Goal: Task Accomplishment & Management: Manage account settings

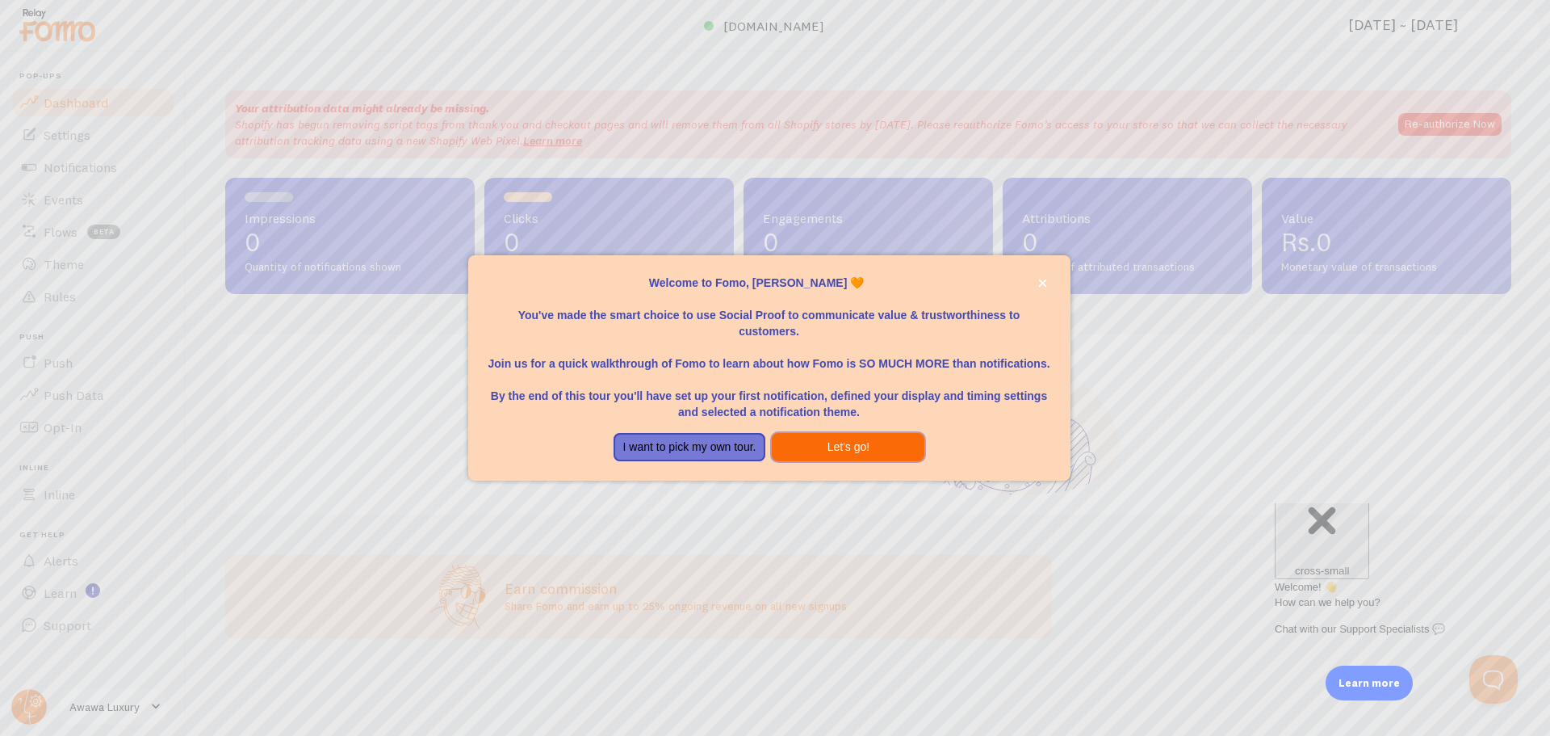
click at [856, 448] on button "Let's go!" at bounding box center [848, 447] width 153 height 29
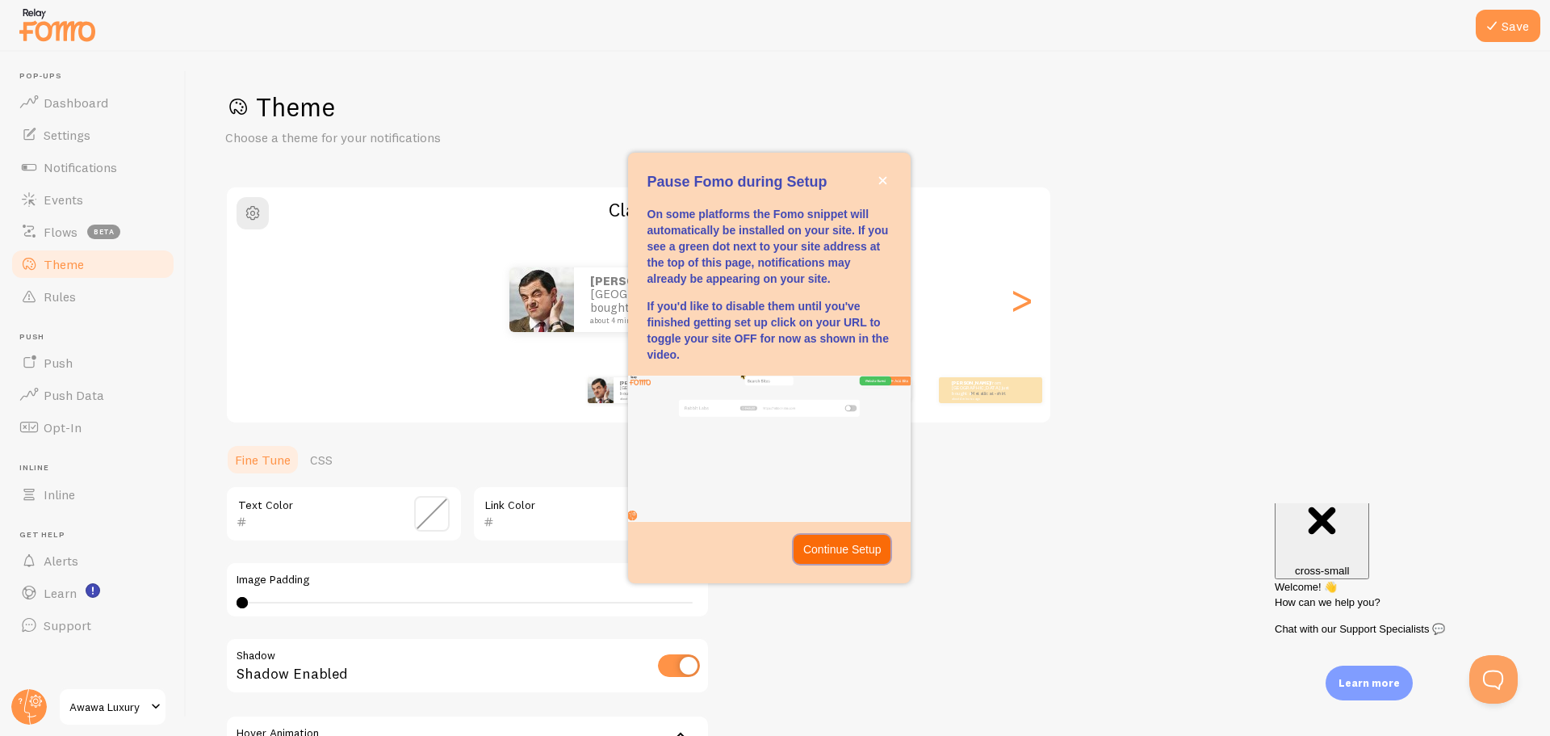
click at [842, 557] on button "Continue Setup" at bounding box center [843, 549] width 98 height 29
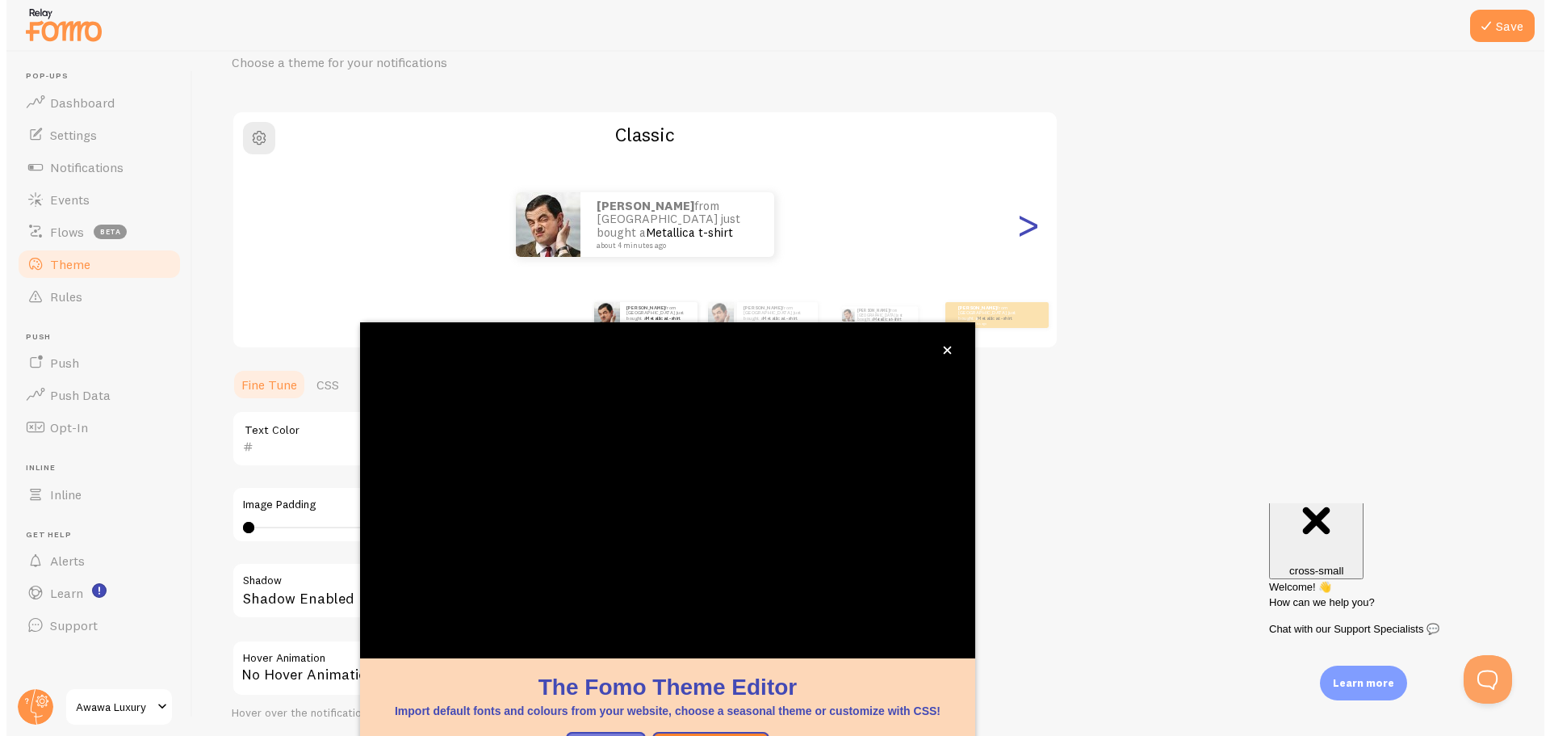
scroll to position [65, 0]
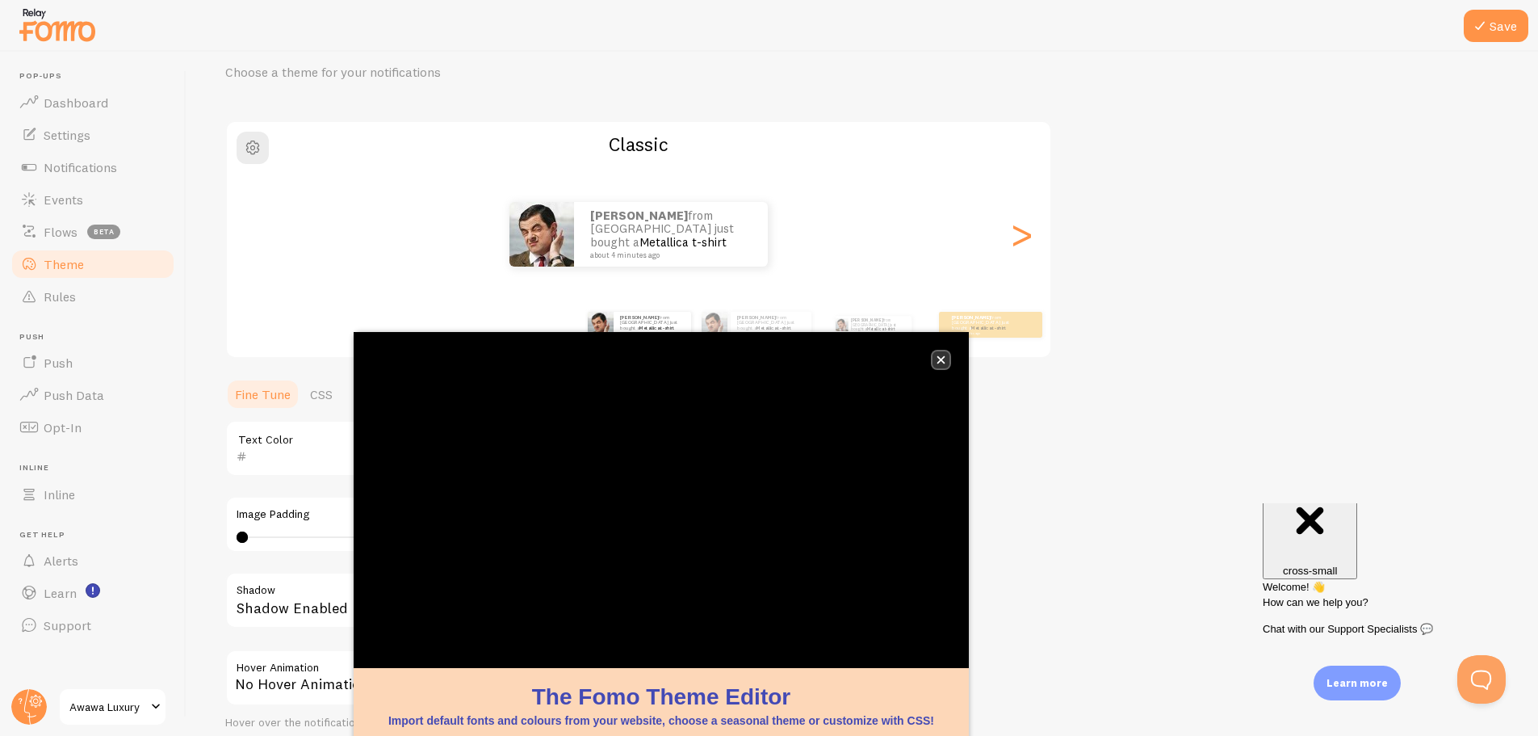
click at [942, 362] on icon "close," at bounding box center [942, 360] width 8 height 8
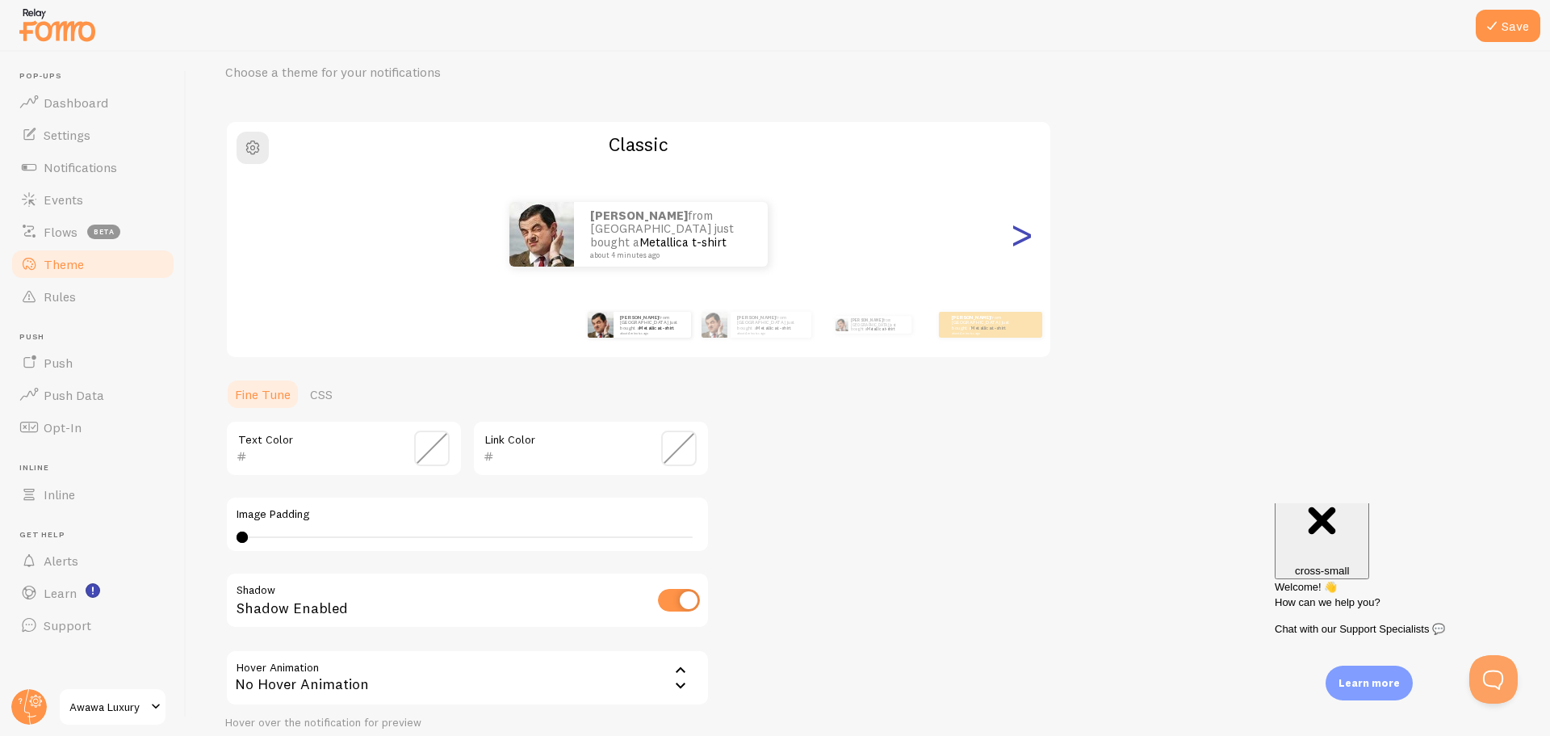
click at [1020, 241] on div ">" at bounding box center [1021, 234] width 19 height 116
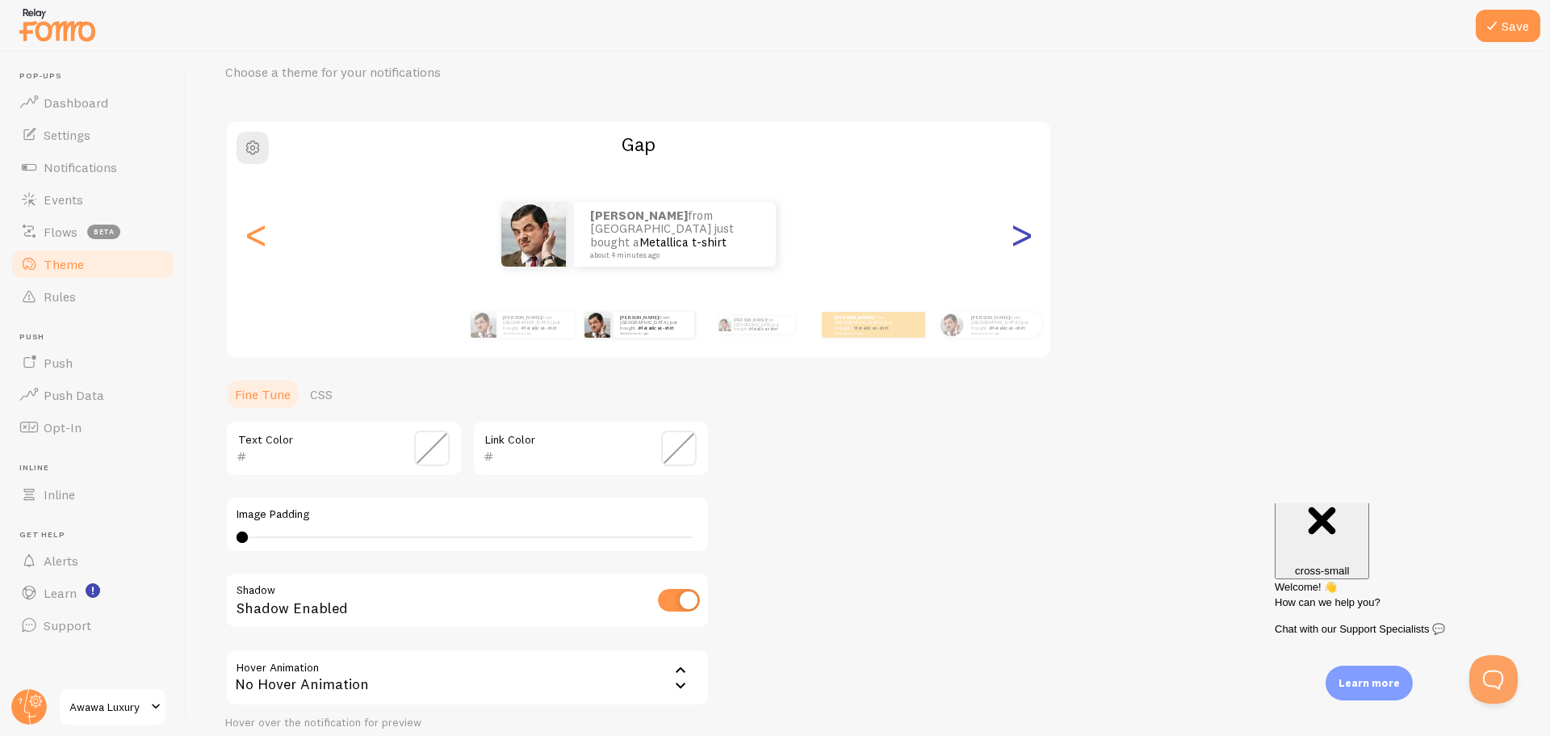
click at [1020, 241] on div ">" at bounding box center [1021, 234] width 19 height 116
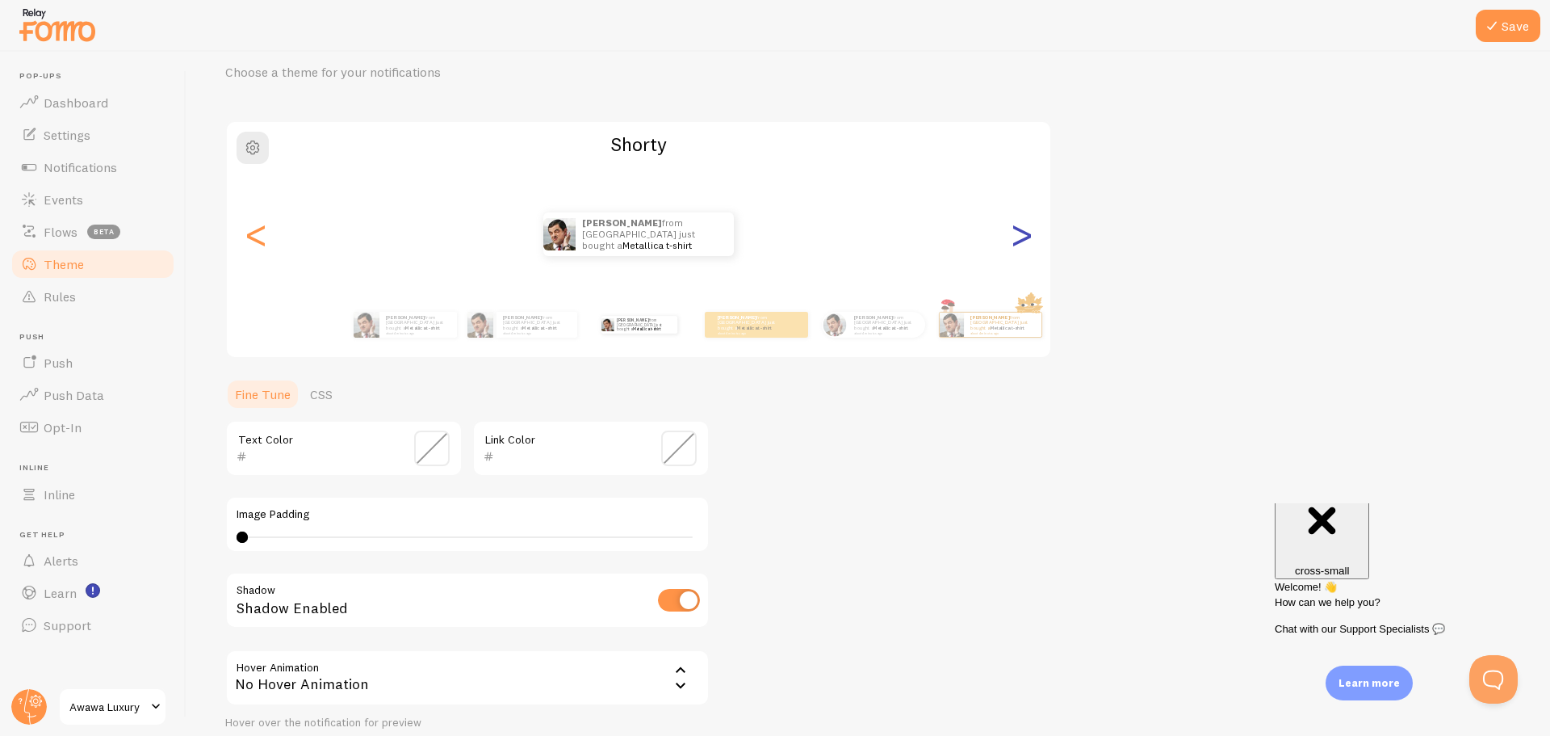
click at [1020, 241] on div ">" at bounding box center [1021, 234] width 19 height 116
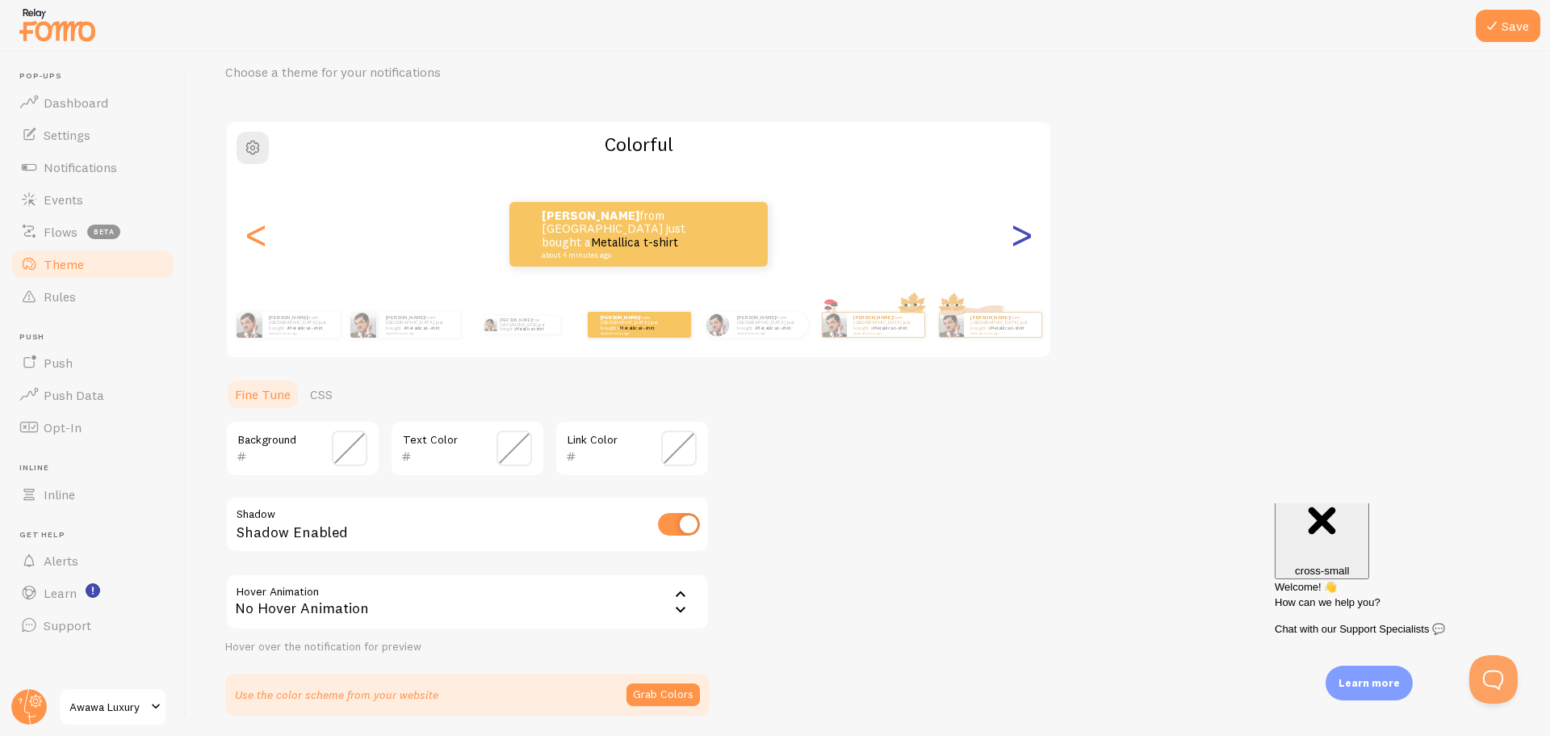
click at [1020, 241] on div ">" at bounding box center [1021, 234] width 19 height 116
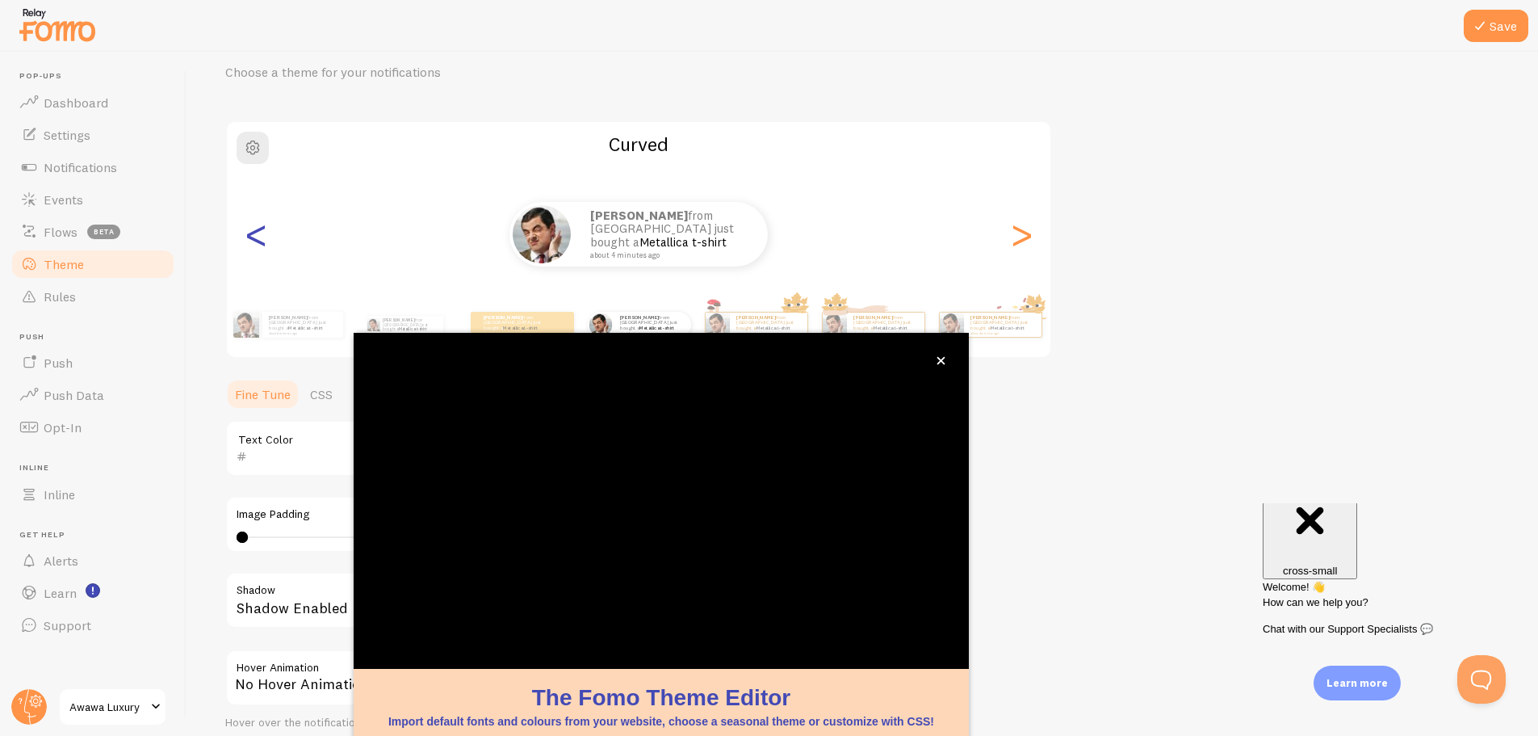
click at [258, 237] on div "<" at bounding box center [255, 234] width 19 height 116
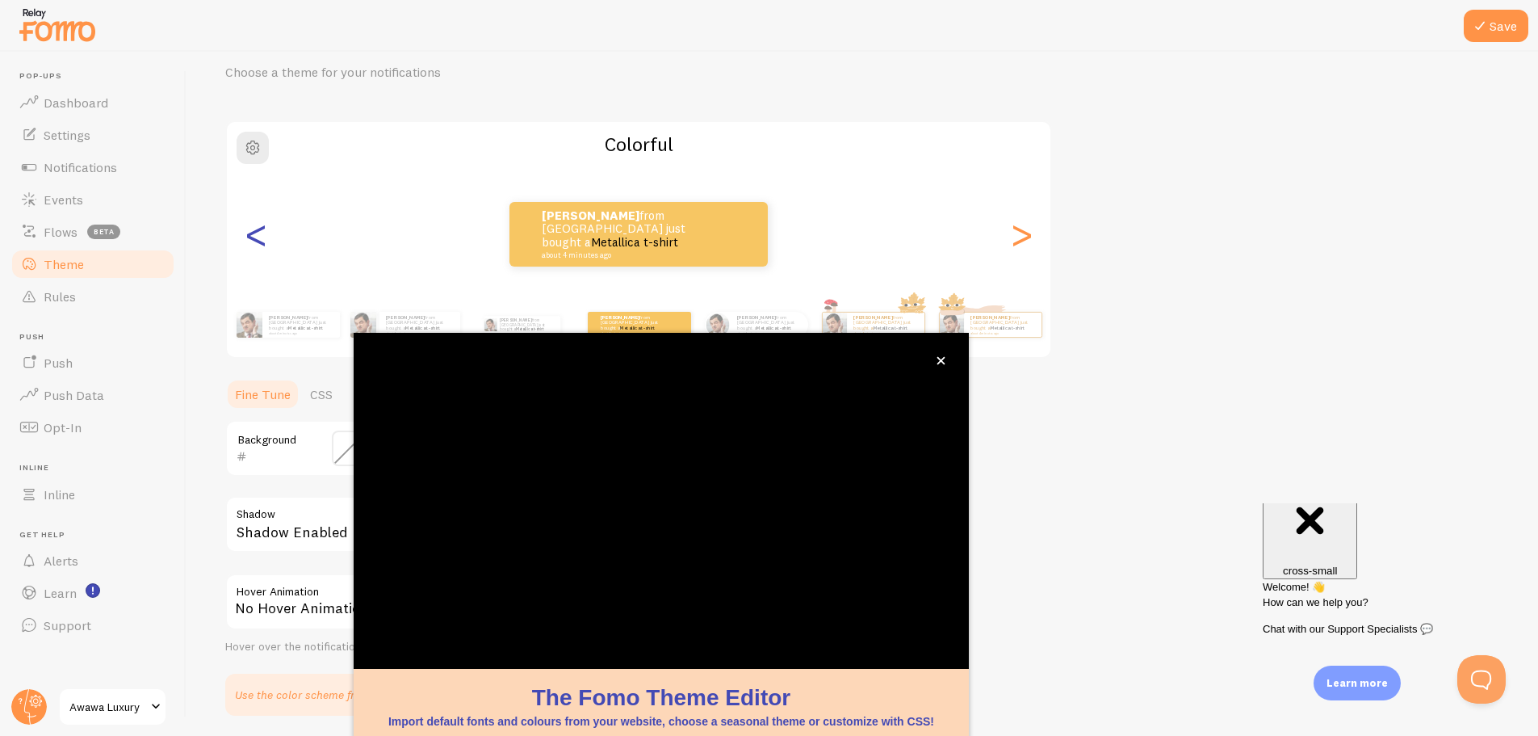
click at [258, 237] on div "<" at bounding box center [255, 234] width 19 height 116
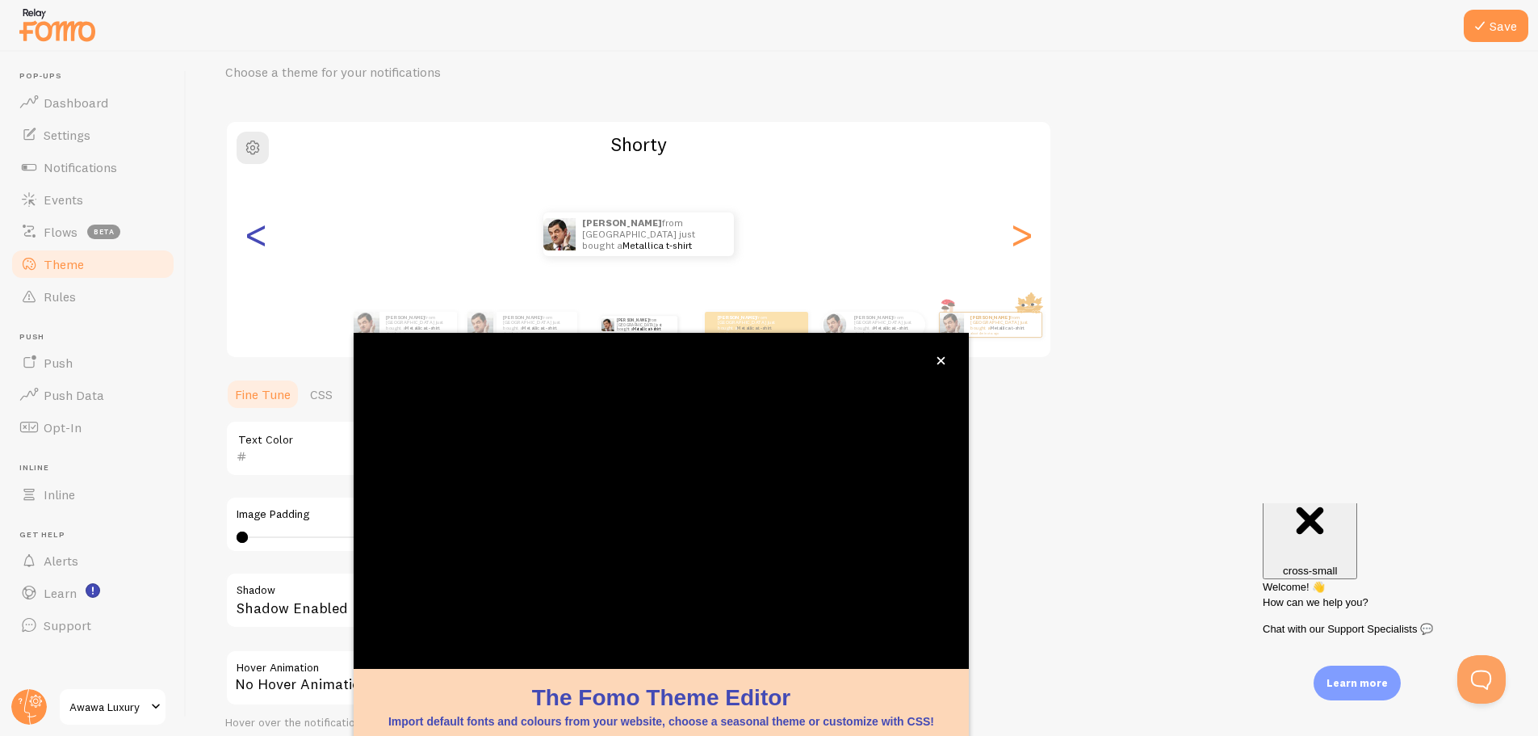
click at [258, 237] on div "<" at bounding box center [255, 234] width 19 height 116
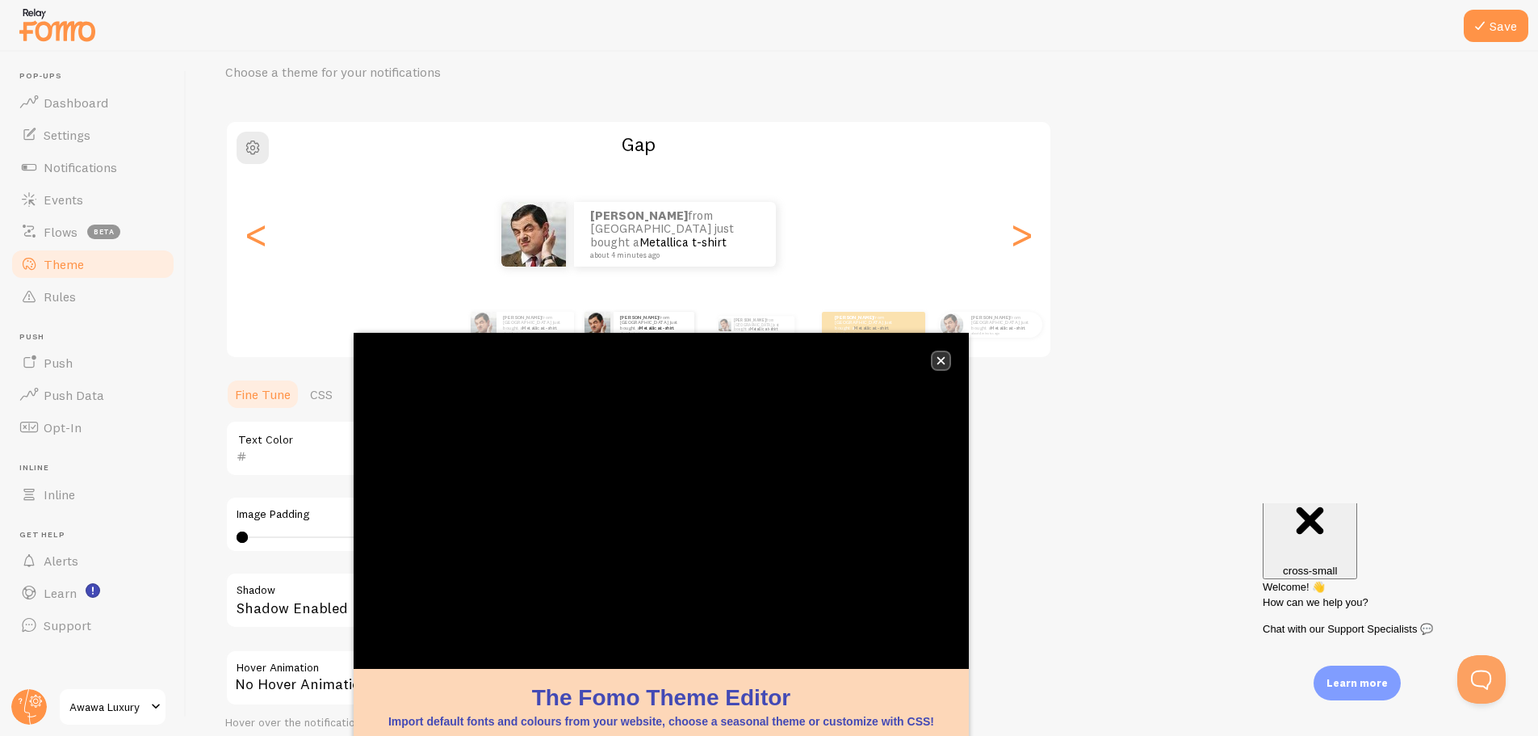
click at [938, 356] on icon "close," at bounding box center [941, 360] width 9 height 9
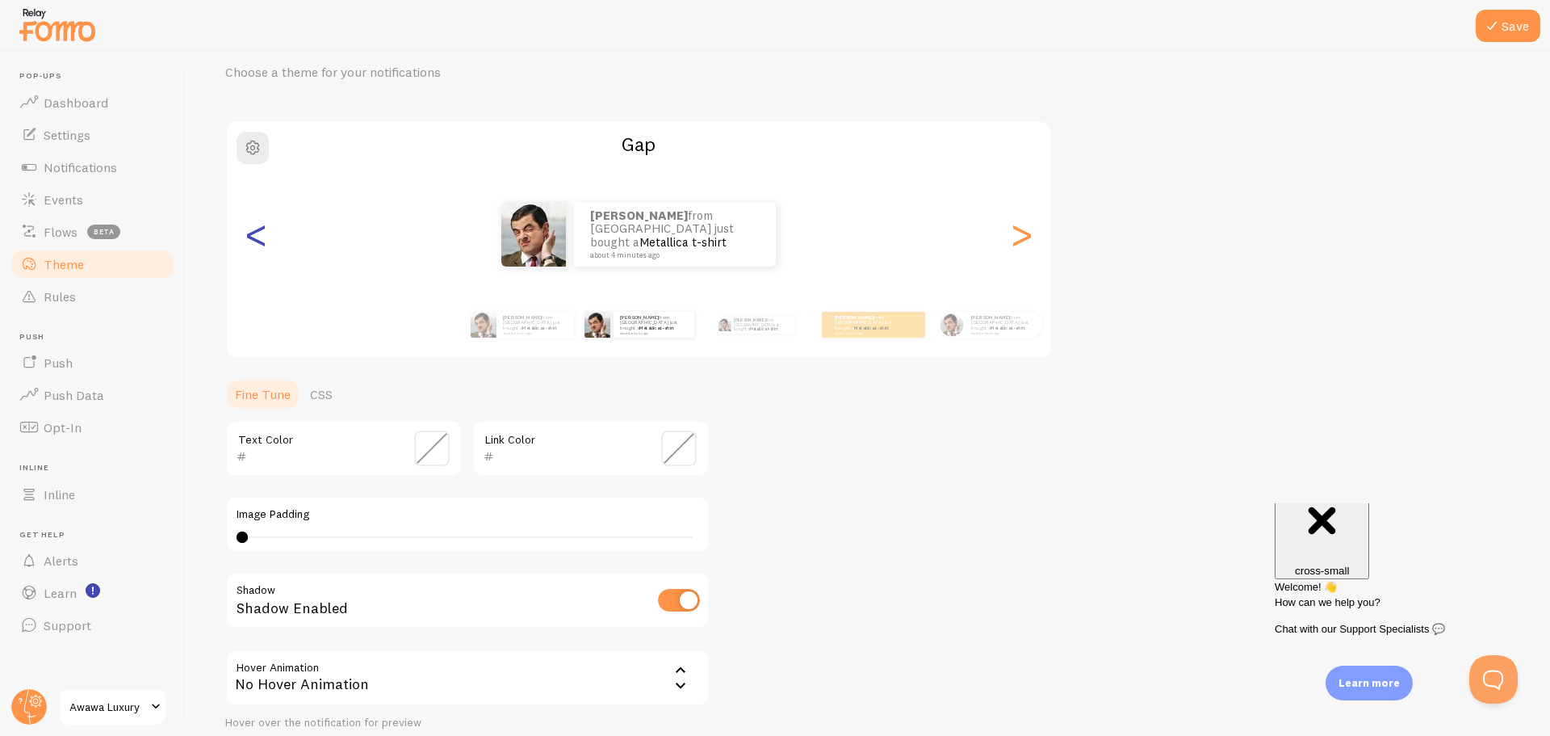
click at [252, 240] on div "<" at bounding box center [255, 234] width 19 height 116
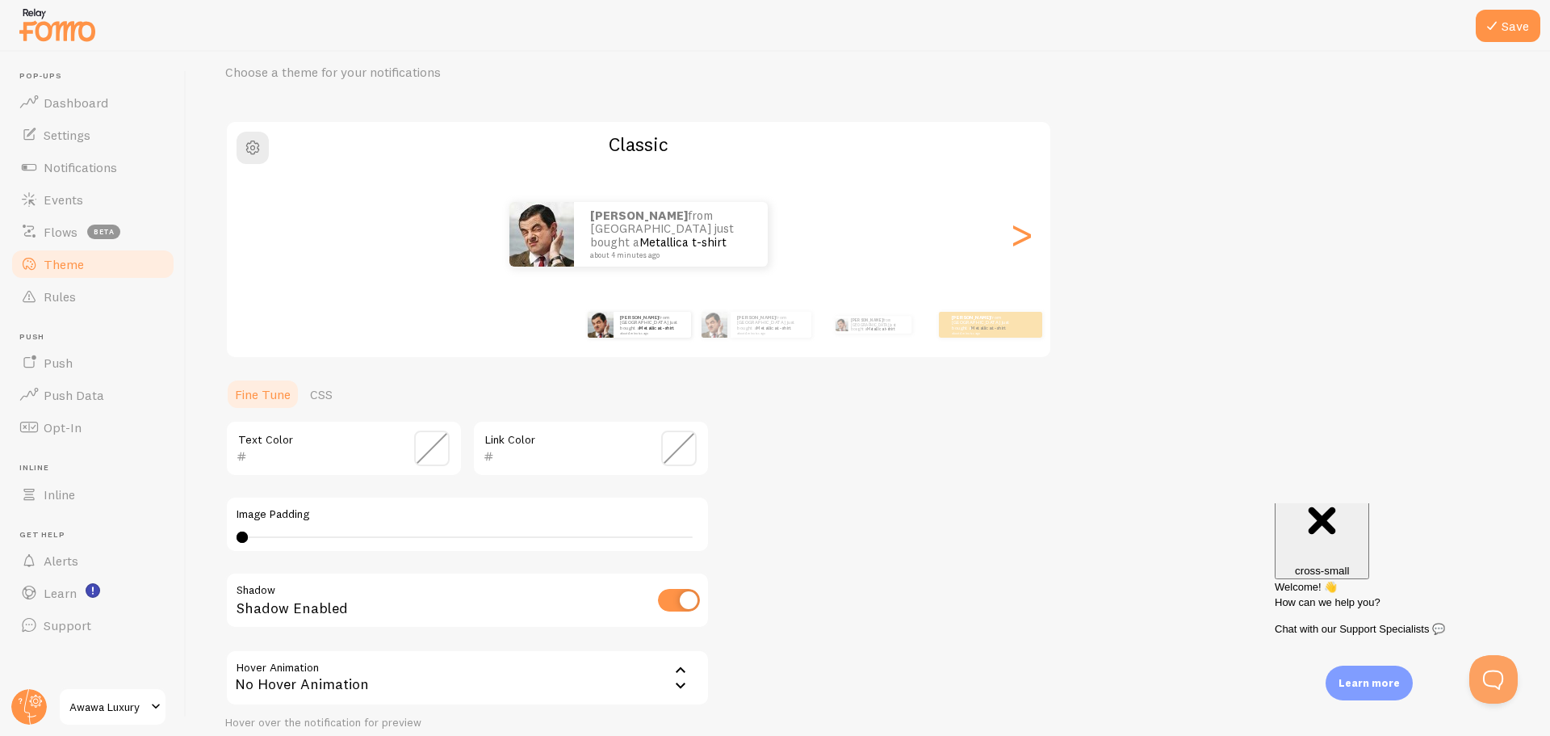
click at [252, 240] on div "<" at bounding box center [255, 234] width 19 height 116
click at [636, 333] on div "Himansh from India just bought a Metallica t-shirt about 4 minutes ago" at bounding box center [653, 325] width 78 height 26
click at [434, 448] on span at bounding box center [432, 448] width 36 height 36
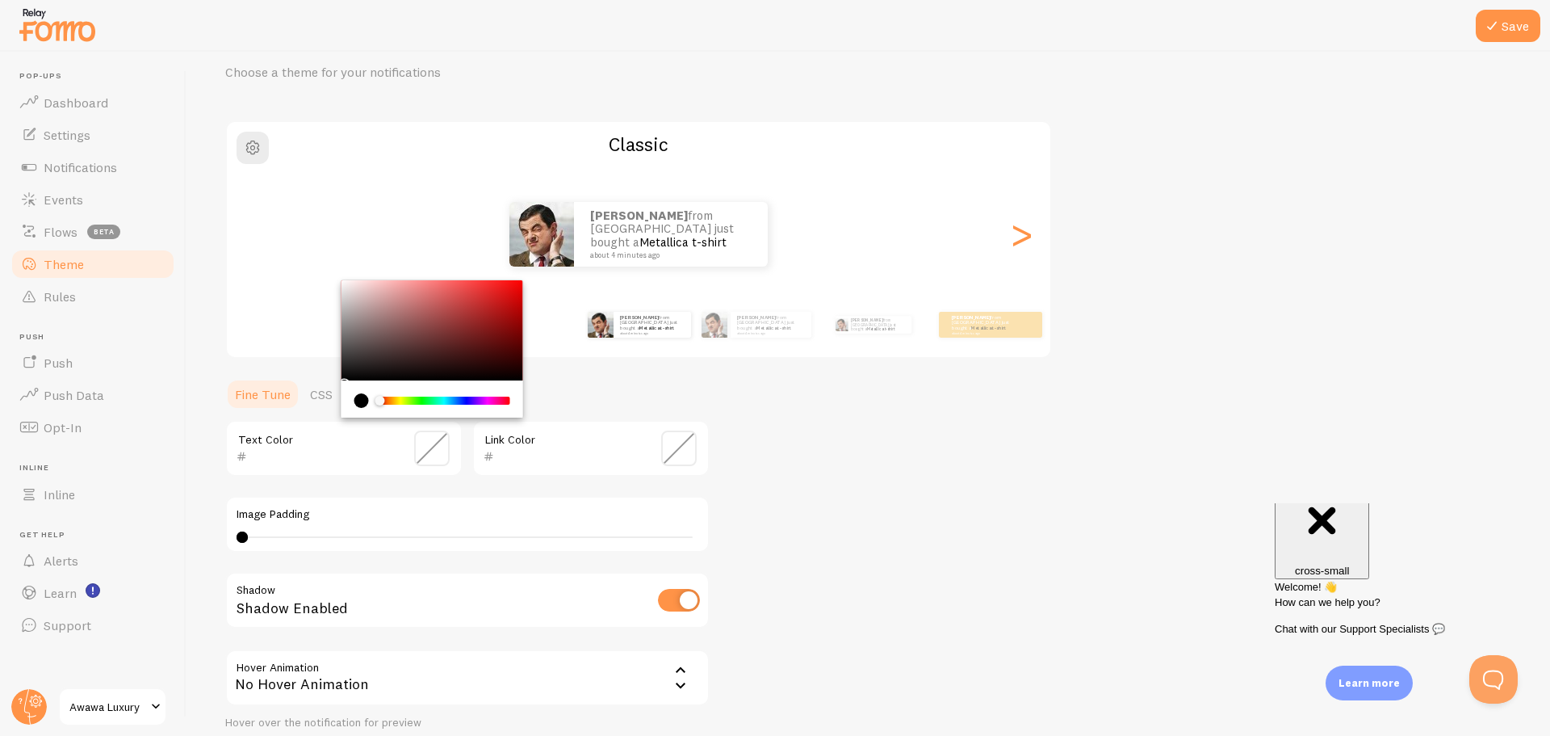
type input "0F0F0F"
drag, startPoint x: 347, startPoint y: 375, endPoint x: 330, endPoint y: 375, distance: 17.0
click at [330, 375] on div "Theme Choose a theme for your notifications Classic Himansh from India just bou…" at bounding box center [868, 408] width 1286 height 766
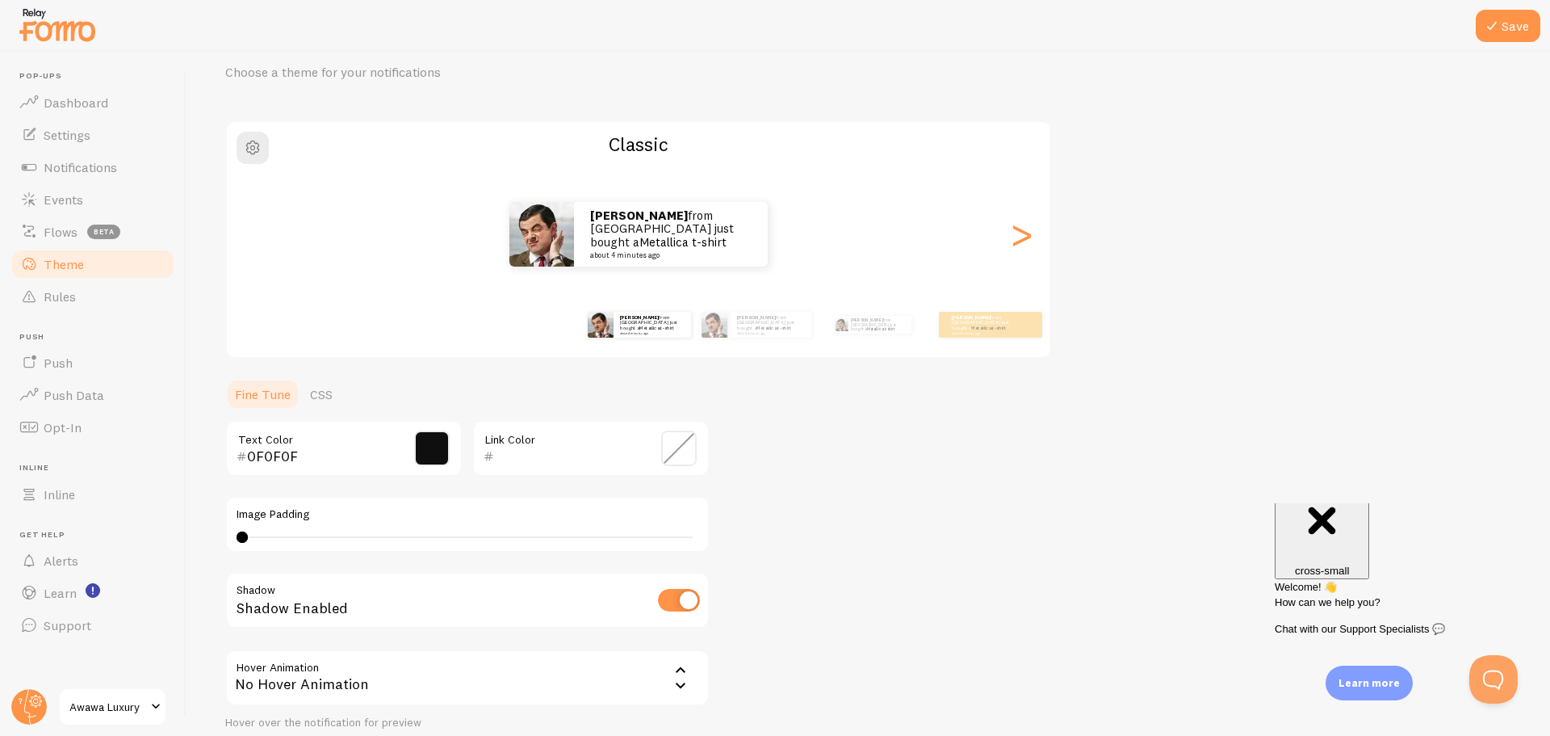
click at [675, 452] on span at bounding box center [679, 448] width 36 height 36
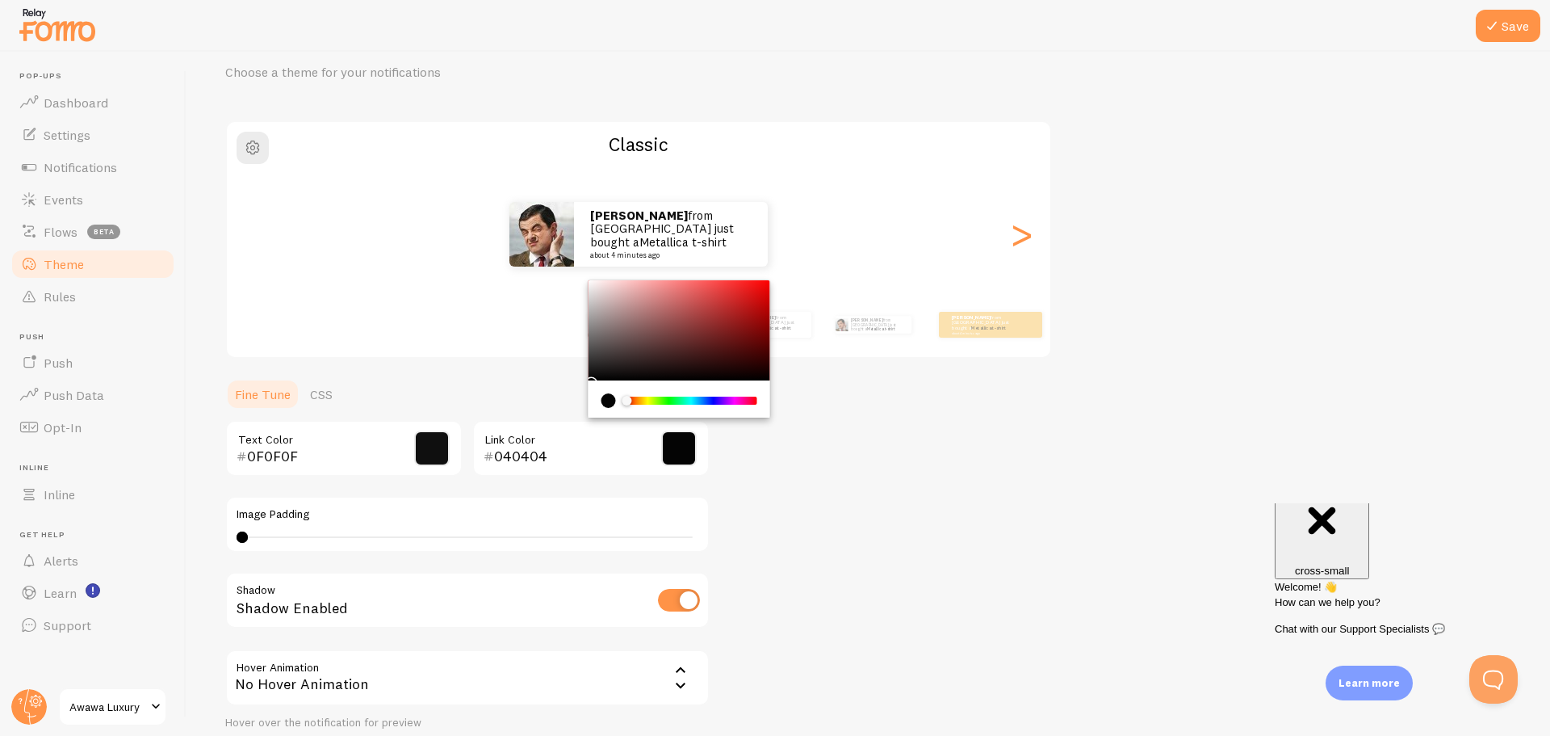
type input "000000"
drag, startPoint x: 592, startPoint y: 376, endPoint x: 581, endPoint y: 380, distance: 12.0
click at [581, 380] on section "Fine Tune CSS 0F0F0F Text Color 000000 Link Color Image Padding 0 0 - undefined…" at bounding box center [467, 584] width 485 height 413
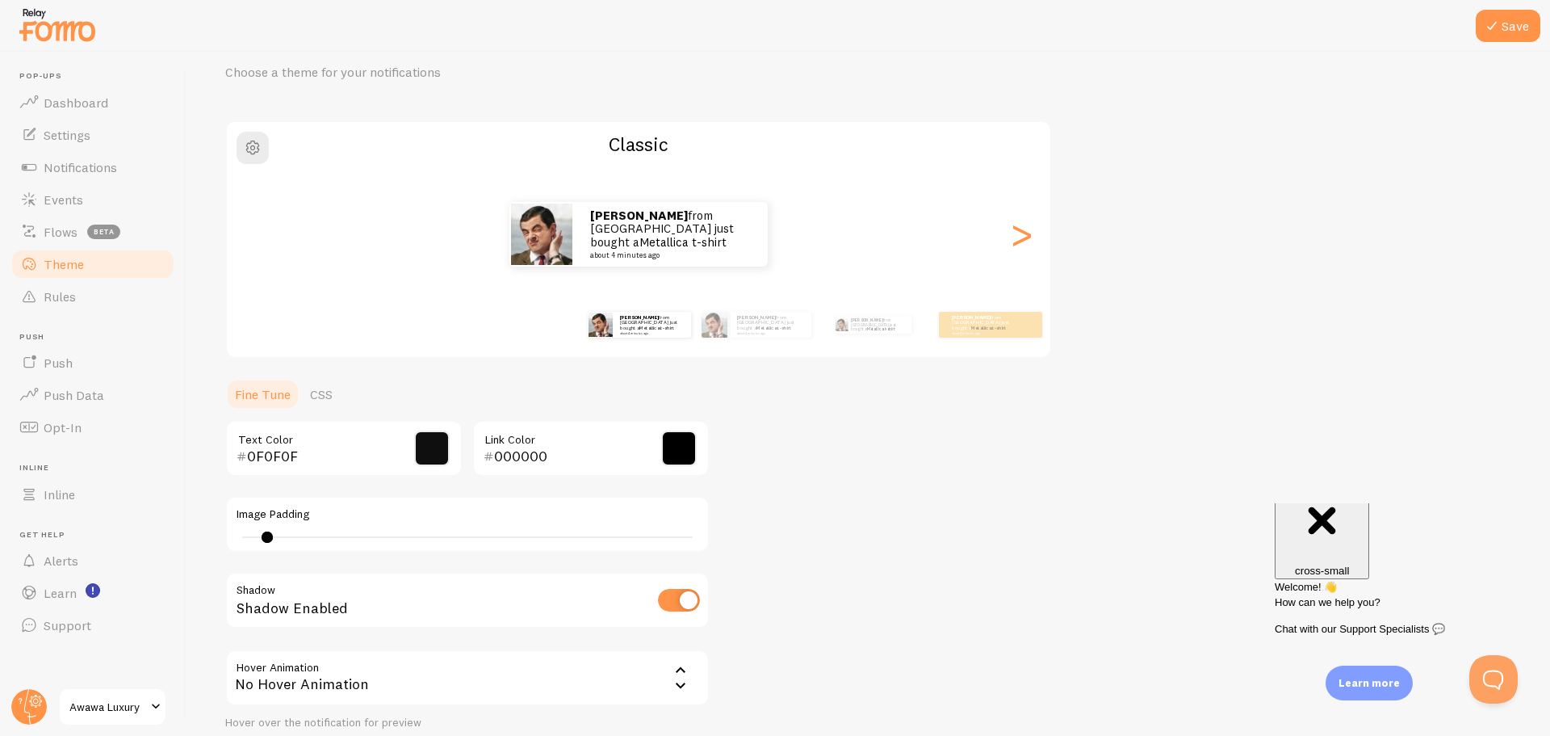
drag, startPoint x: 244, startPoint y: 537, endPoint x: 267, endPoint y: 537, distance: 23.4
click at [267, 537] on div at bounding box center [267, 536] width 11 height 11
type input "0"
drag, startPoint x: 267, startPoint y: 537, endPoint x: 217, endPoint y: 537, distance: 50.1
click at [217, 537] on div "Save Theme Choose a theme for your notifications Classic Himansh from India jus…" at bounding box center [869, 394] width 1364 height 684
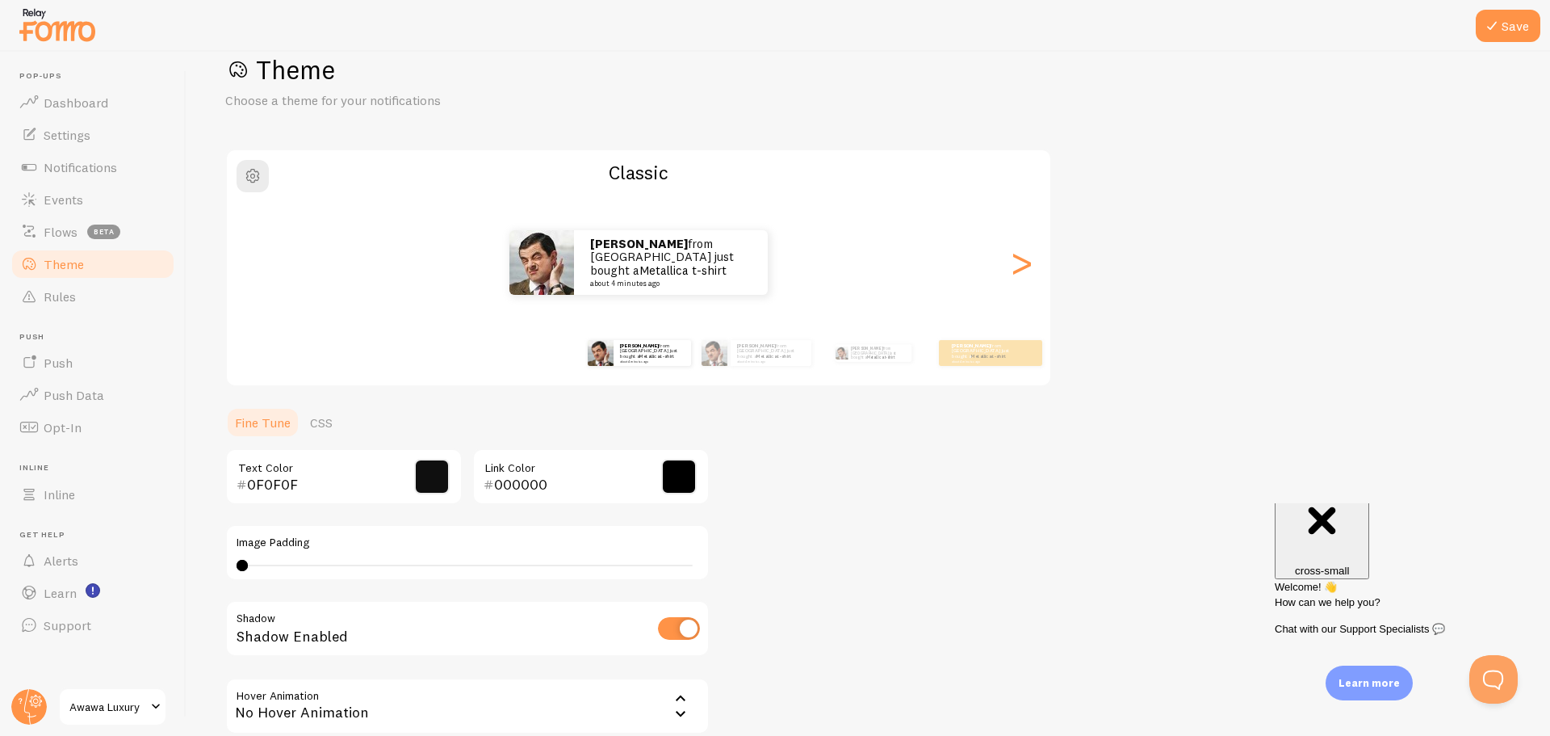
scroll to position [0, 0]
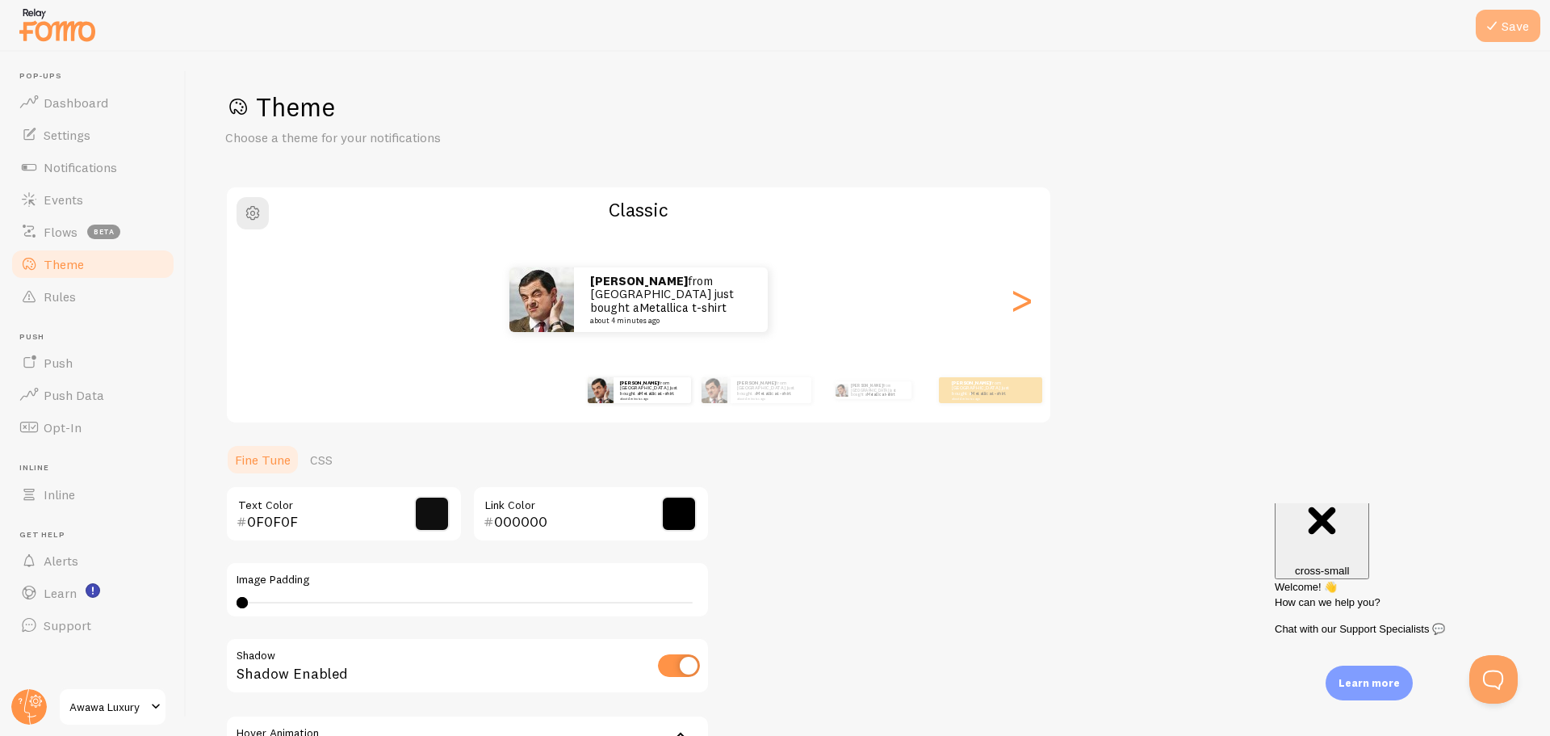
click at [1499, 26] on icon at bounding box center [1492, 25] width 19 height 19
click at [61, 365] on span "Push" at bounding box center [58, 363] width 29 height 16
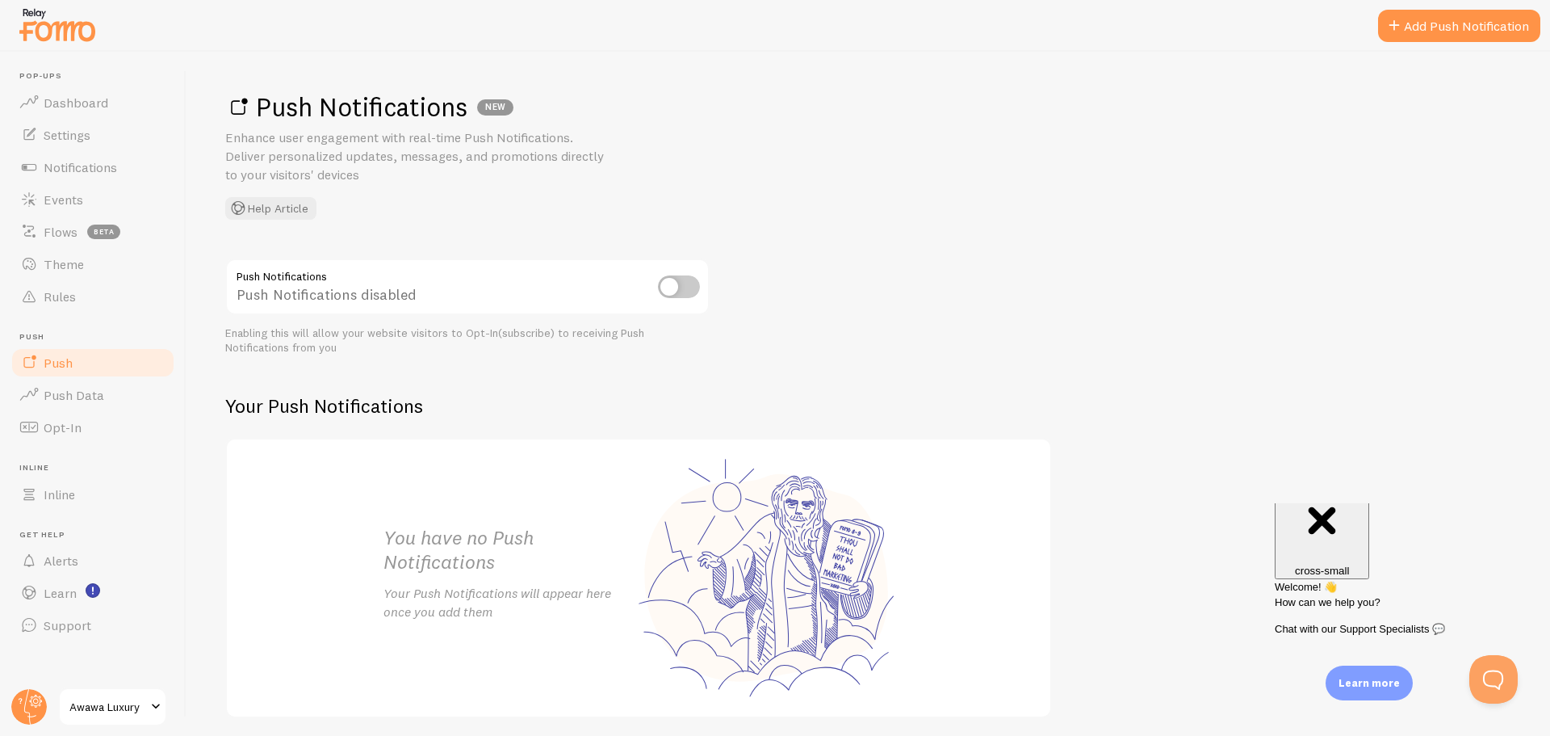
click at [678, 293] on input "checkbox" at bounding box center [679, 286] width 42 height 23
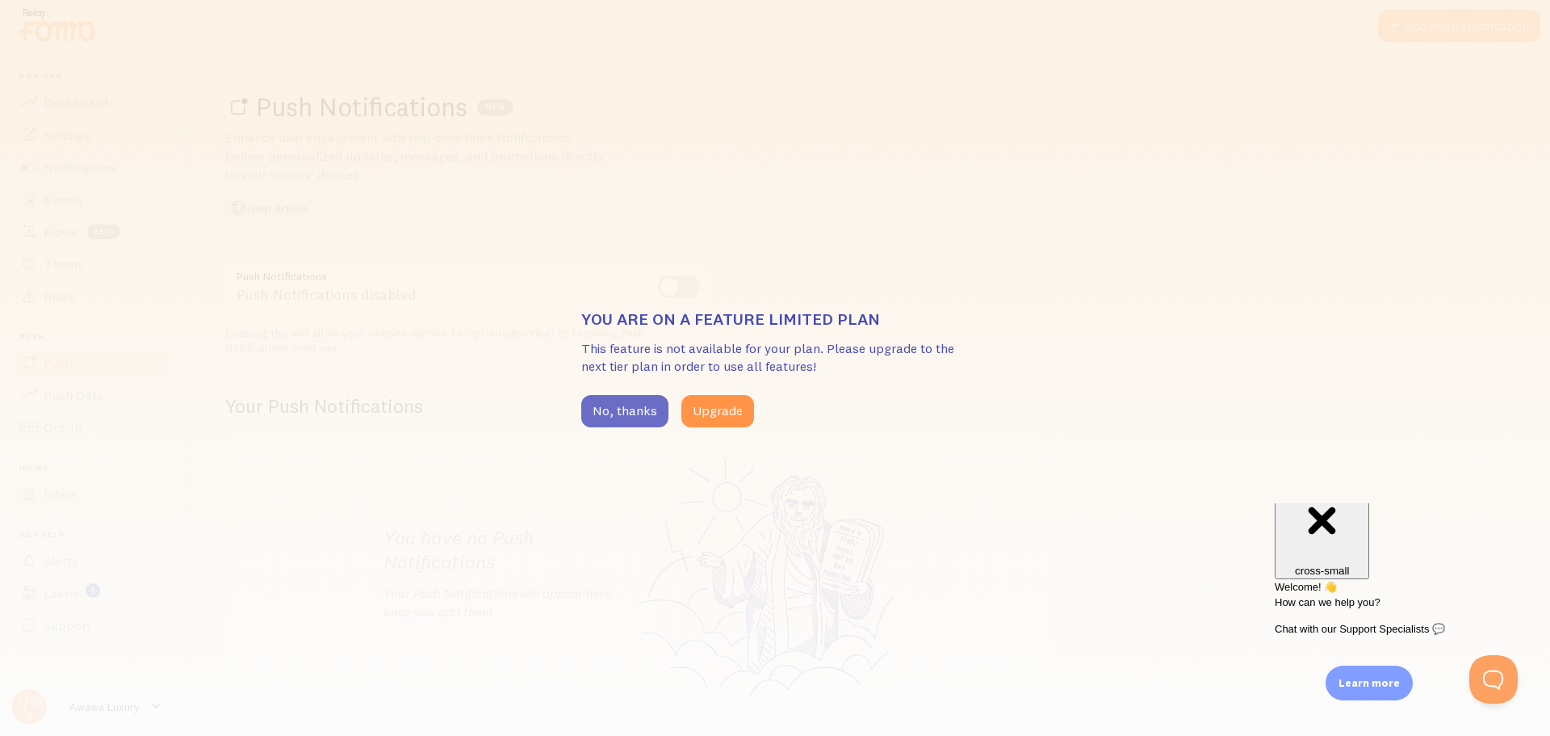
click at [634, 409] on button "No, thanks" at bounding box center [624, 411] width 87 height 32
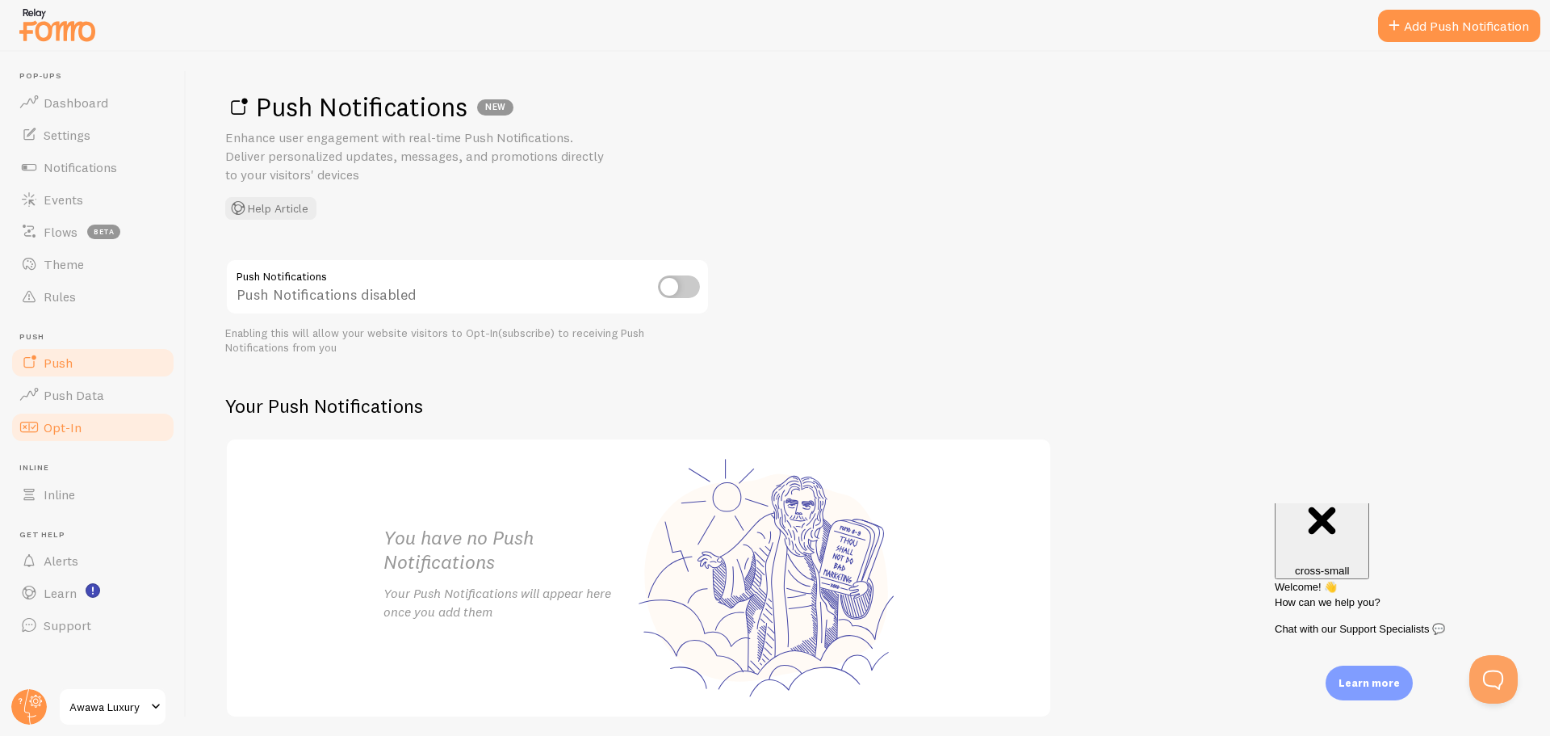
click at [78, 433] on span "Opt-In" at bounding box center [63, 427] width 38 height 16
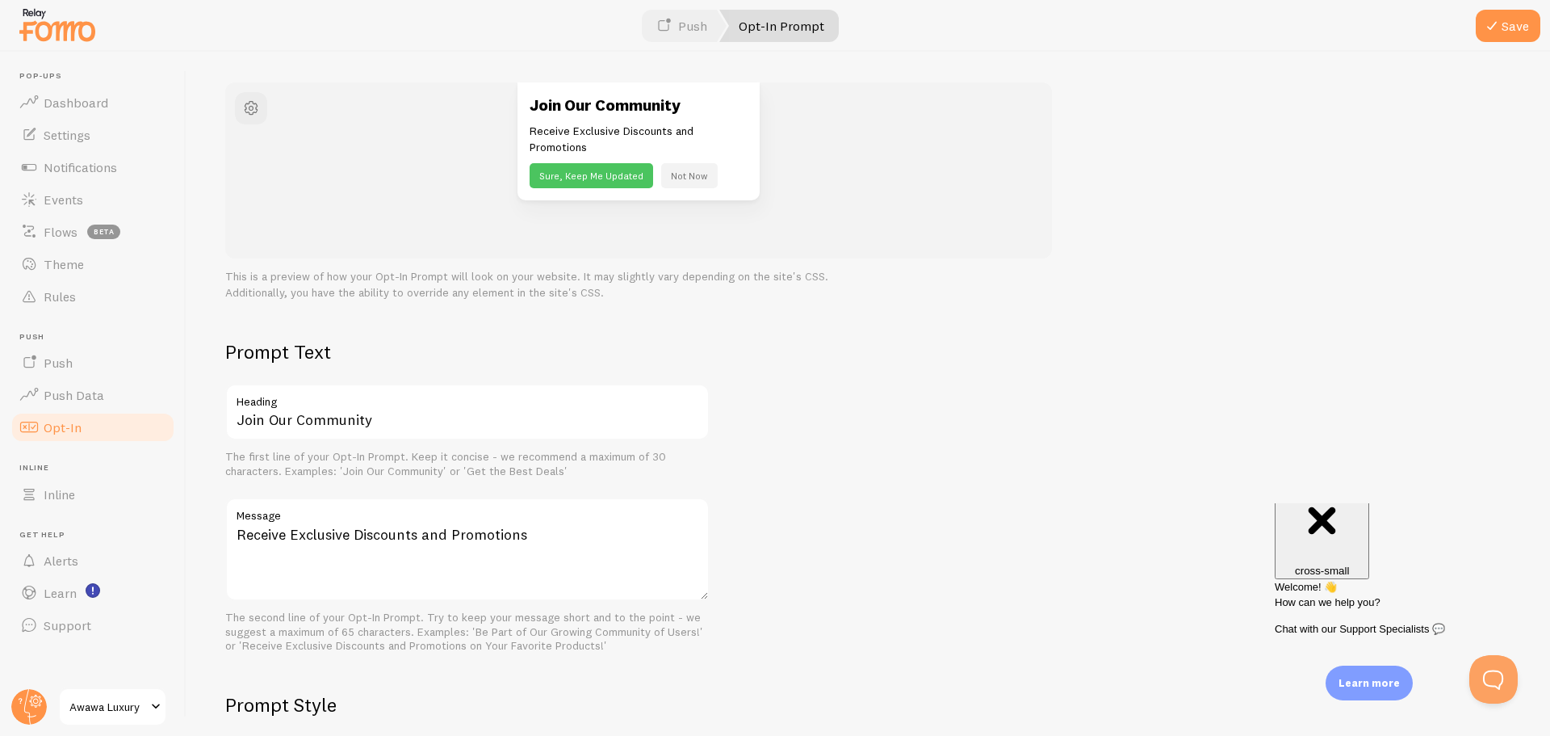
scroll to position [21, 0]
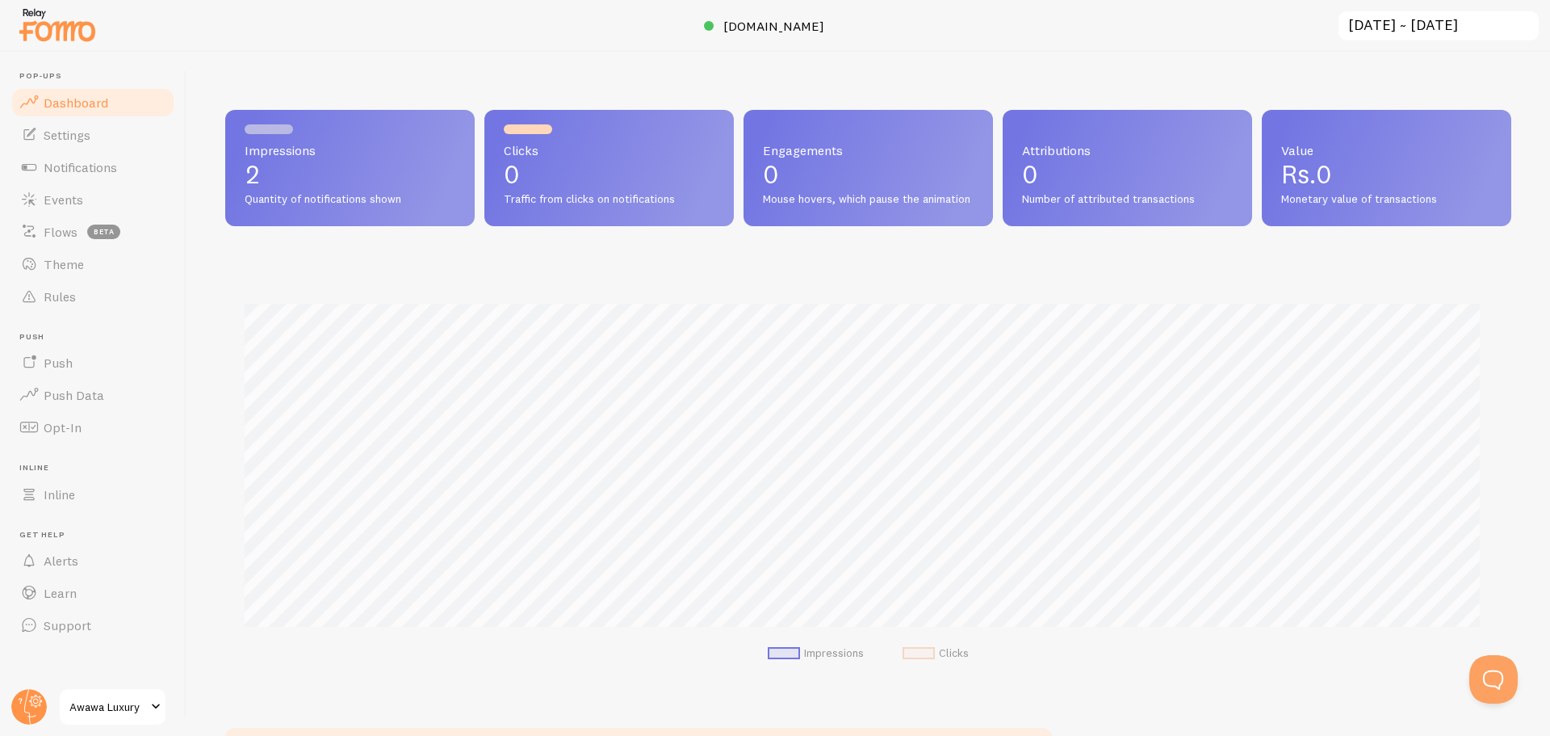
scroll to position [807098, 806248]
click at [70, 135] on span "Settings" at bounding box center [67, 135] width 47 height 16
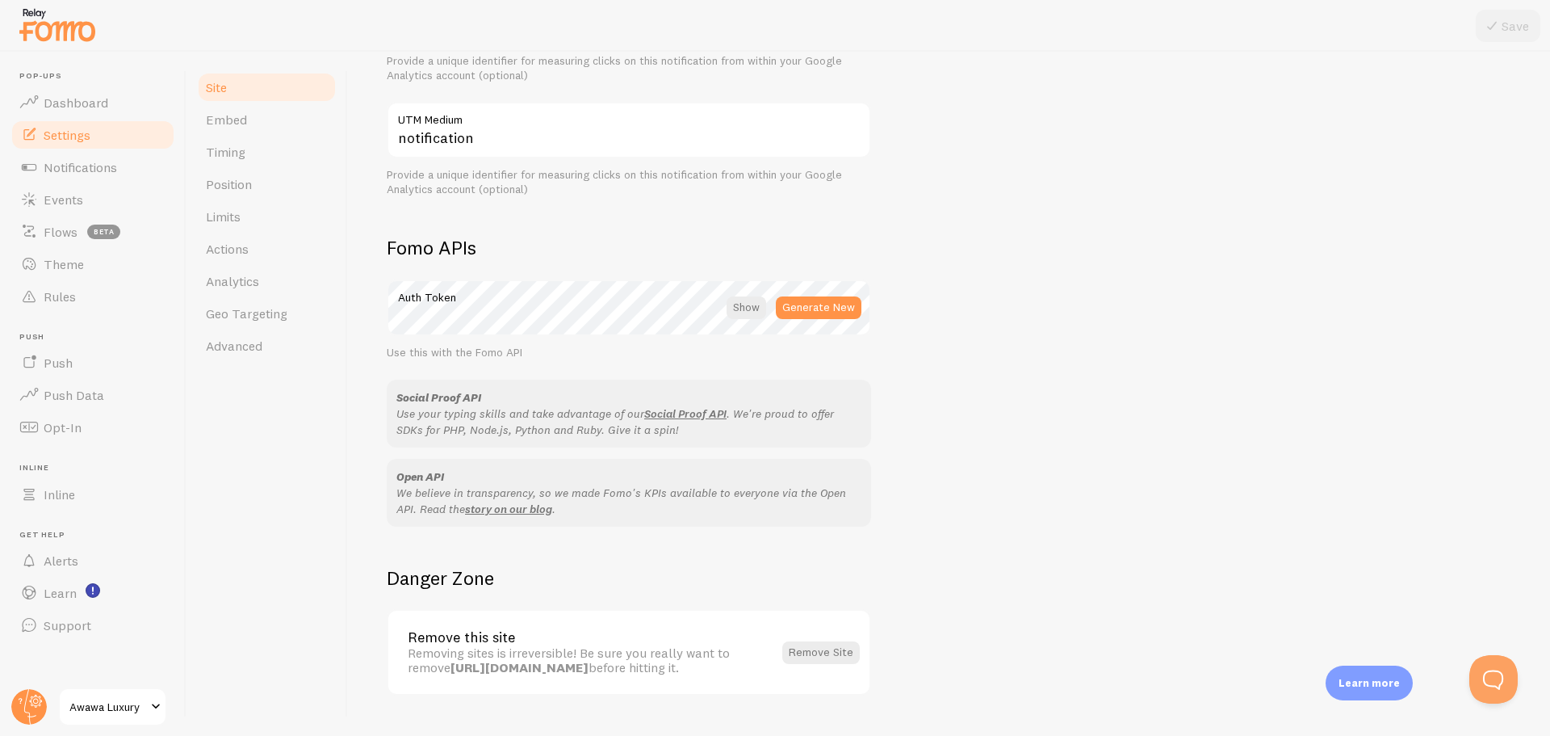
scroll to position [789, 0]
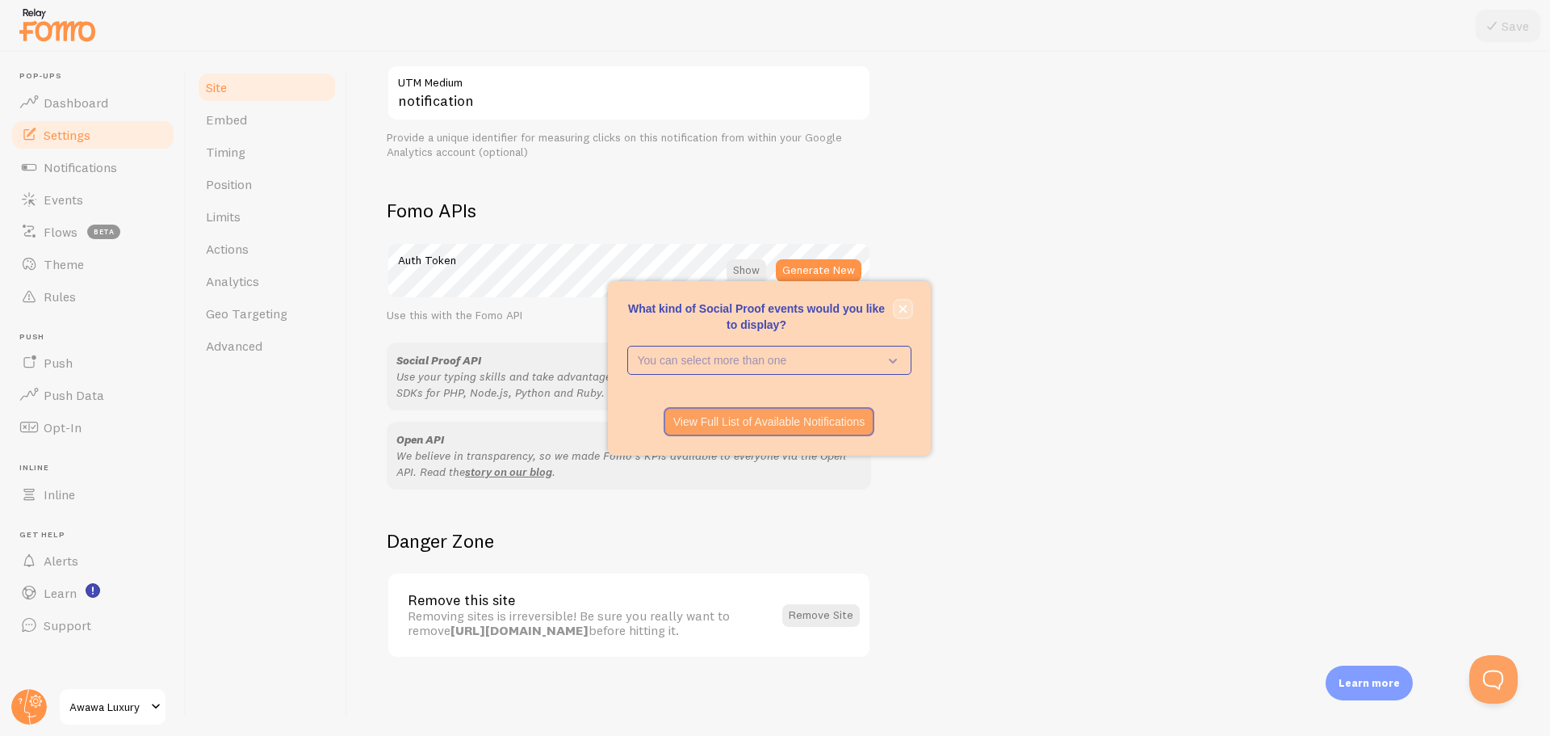
click at [906, 308] on icon "close," at bounding box center [903, 308] width 9 height 9
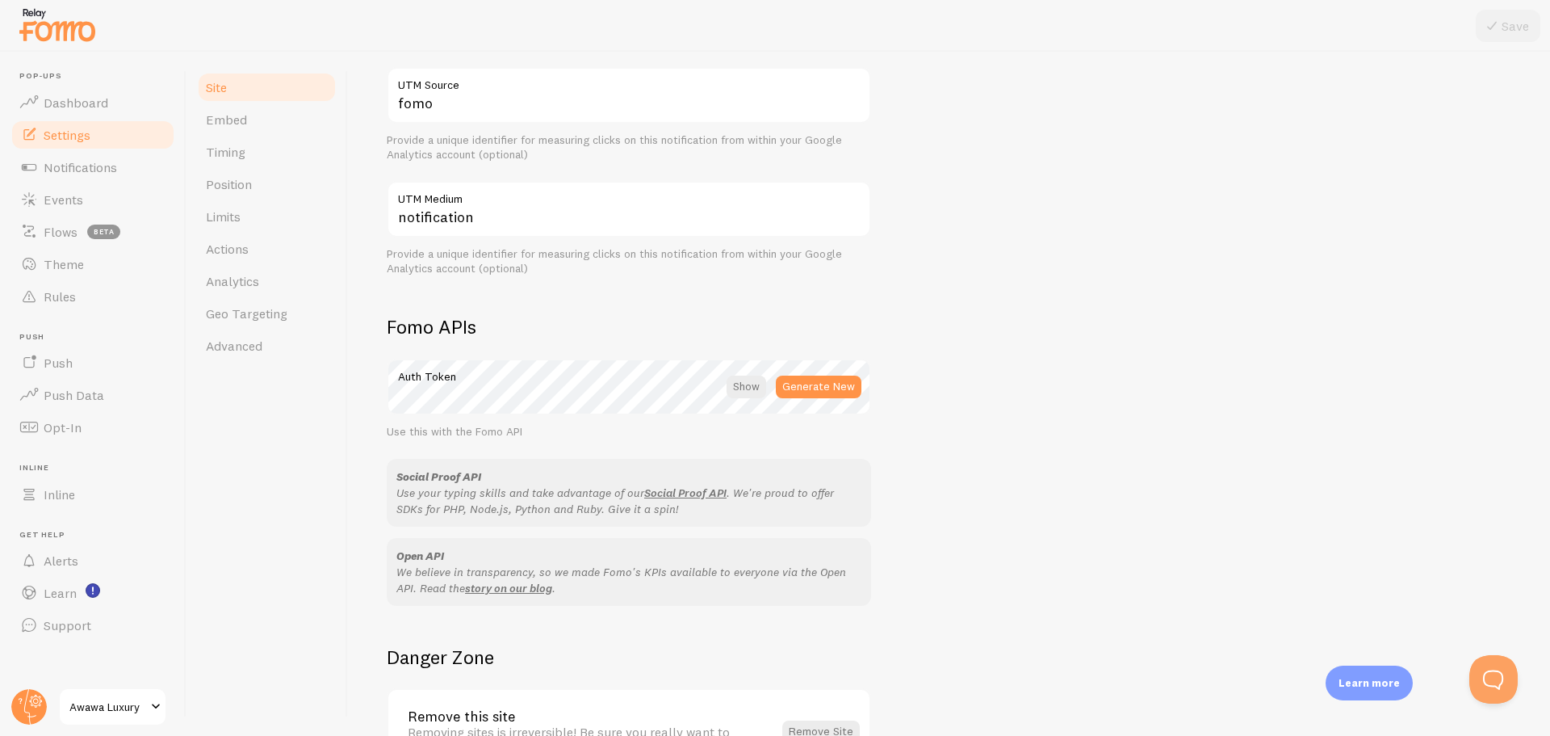
scroll to position [547, 0]
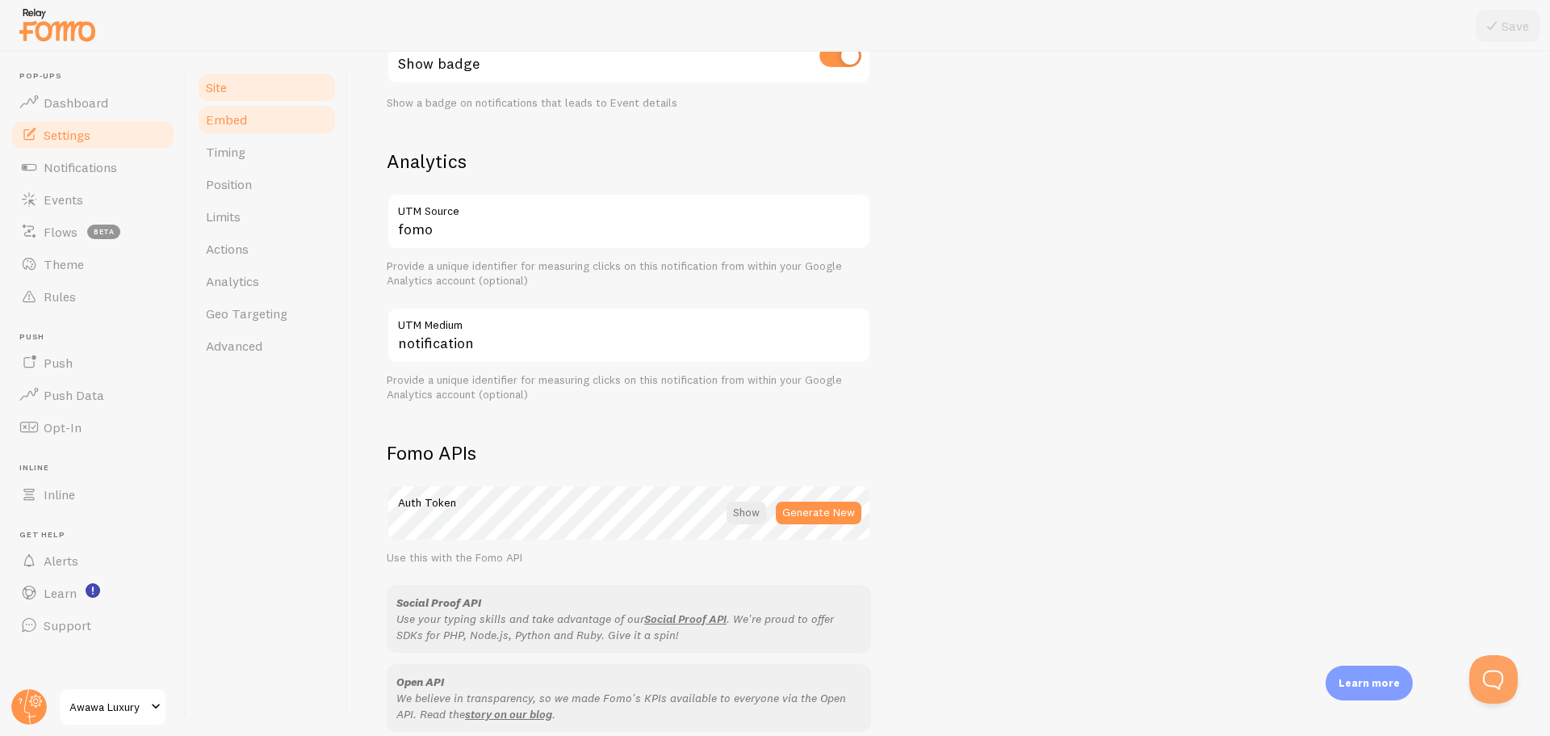
click at [248, 123] on link "Embed" at bounding box center [266, 119] width 141 height 32
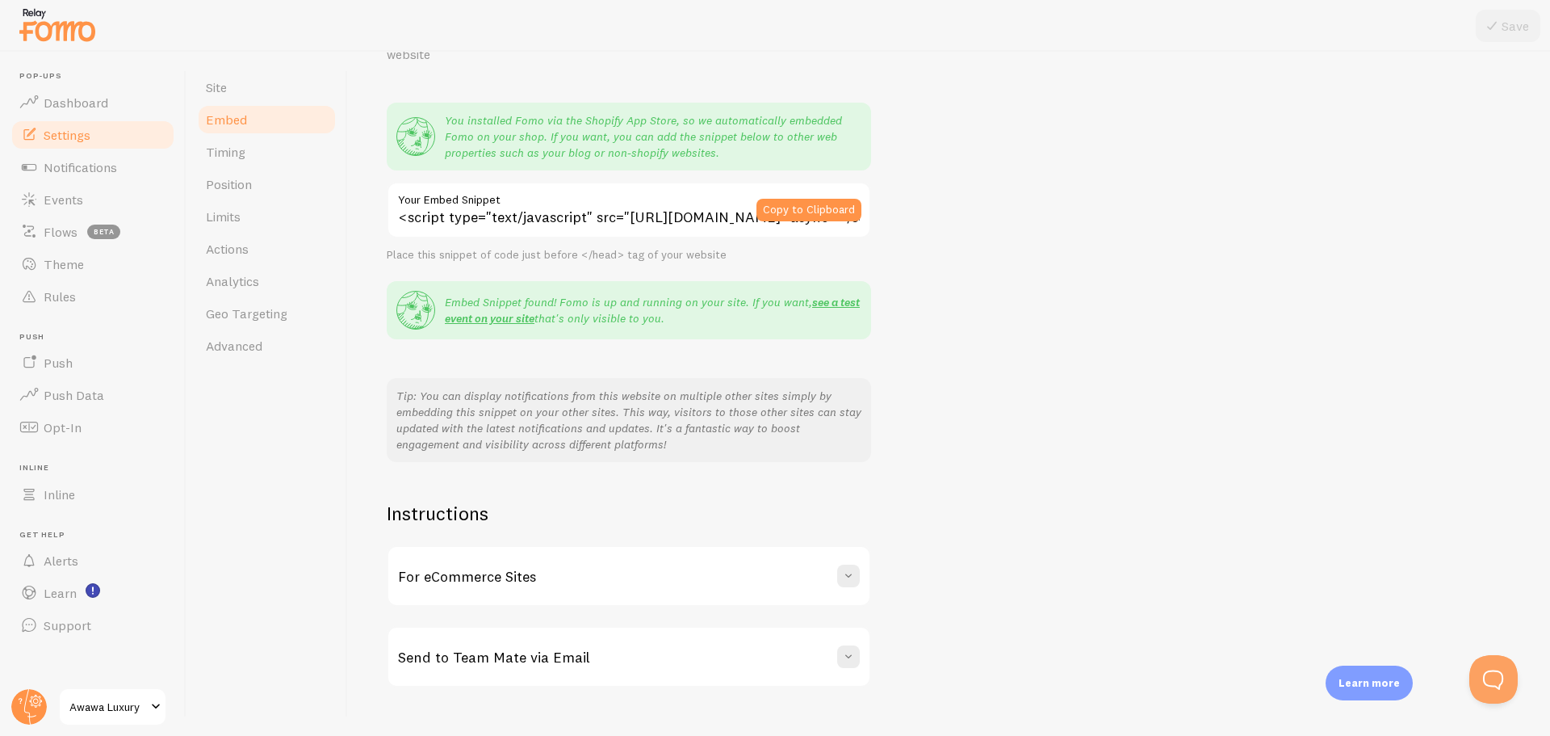
scroll to position [131, 0]
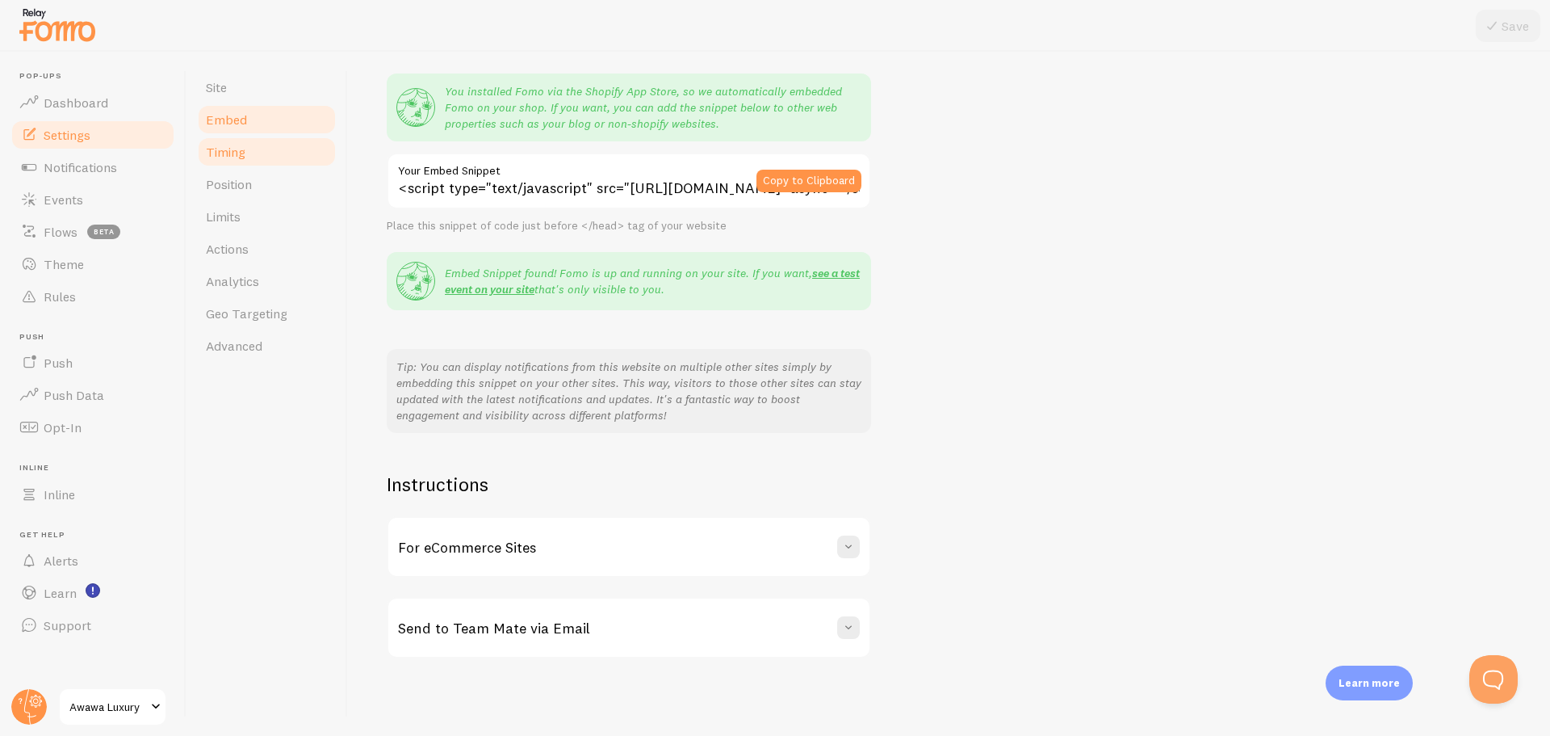
click at [244, 157] on span "Timing" at bounding box center [226, 152] width 40 height 16
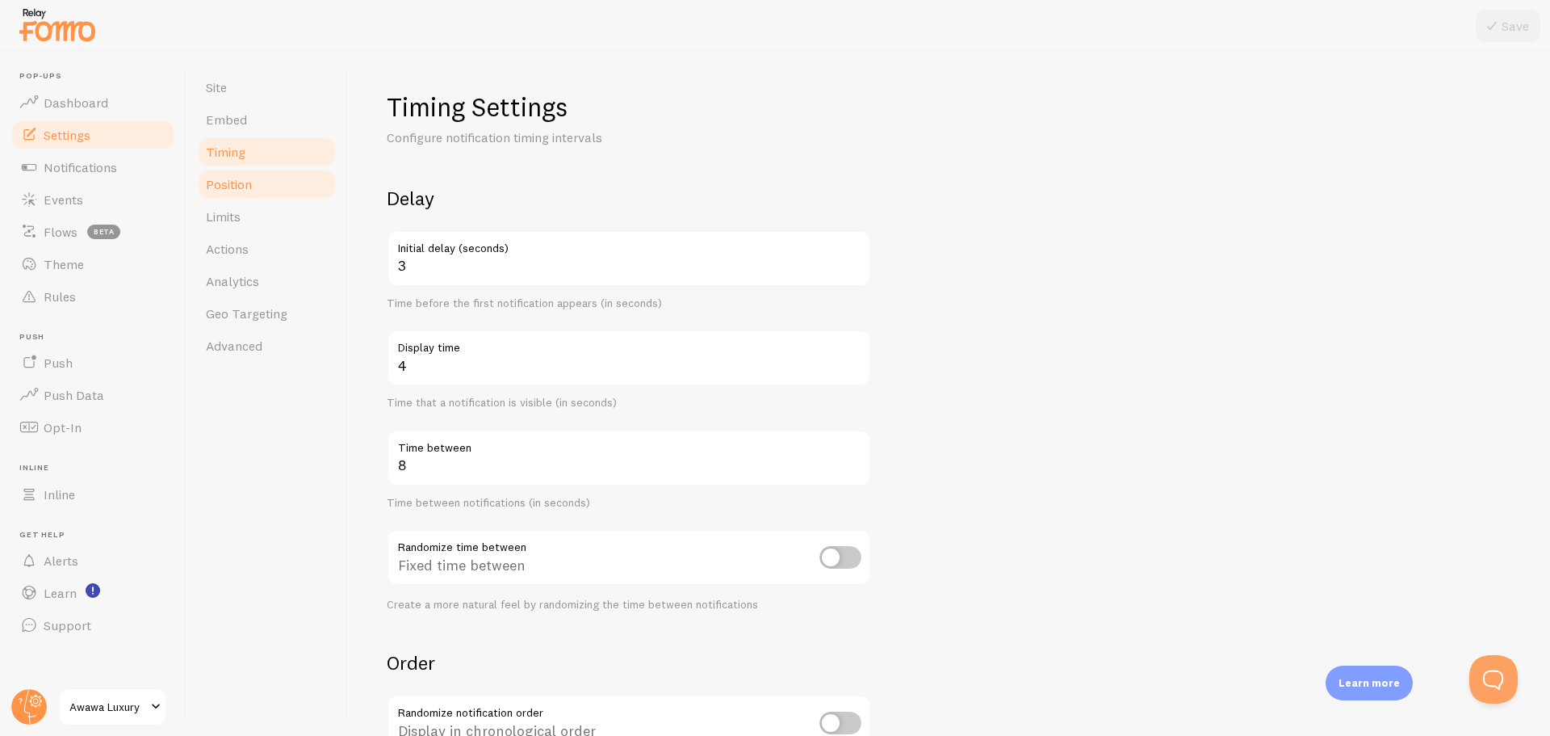
click at [230, 191] on span "Position" at bounding box center [229, 184] width 46 height 16
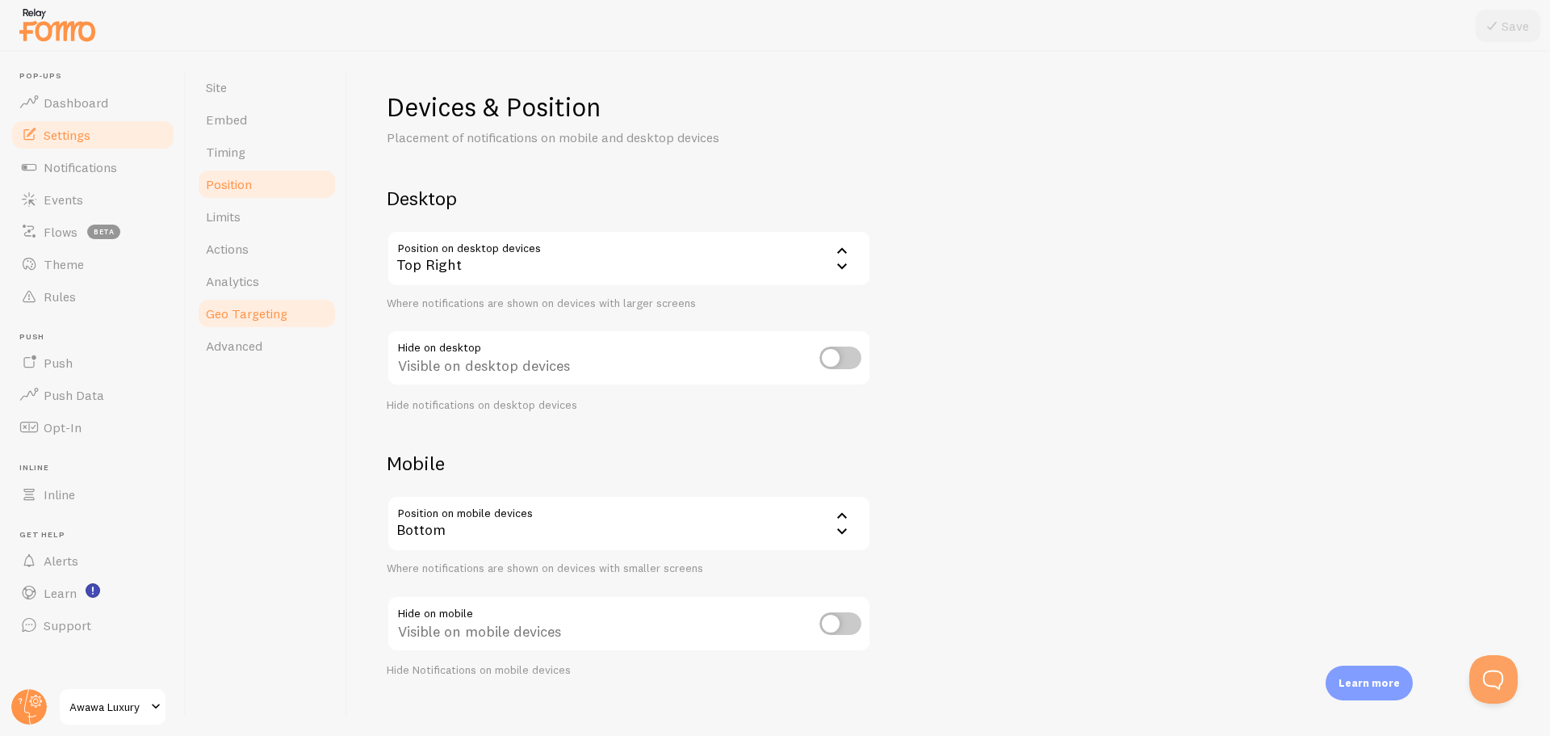
click at [250, 312] on span "Geo Targeting" at bounding box center [247, 313] width 82 height 16
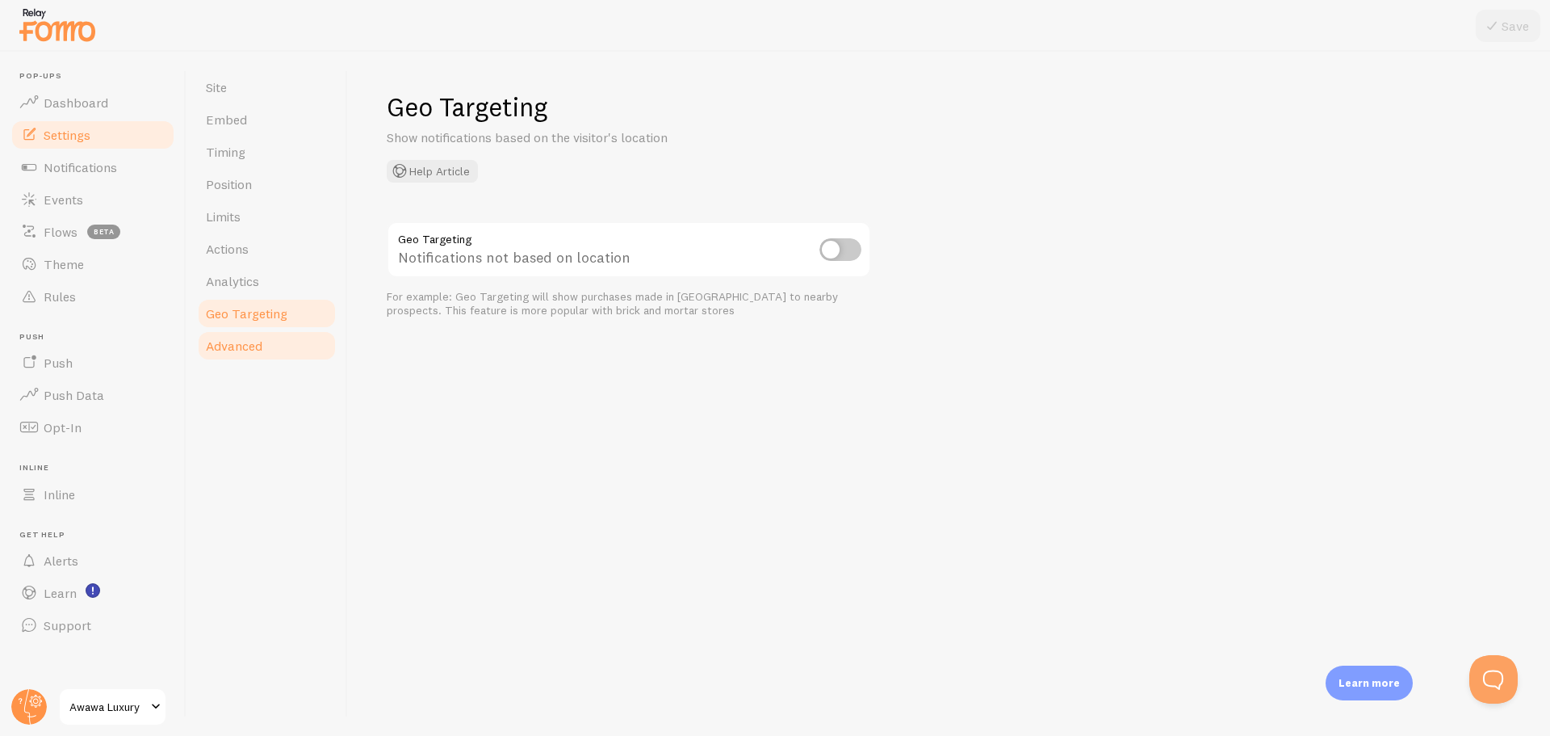
click at [244, 347] on span "Advanced" at bounding box center [234, 346] width 57 height 16
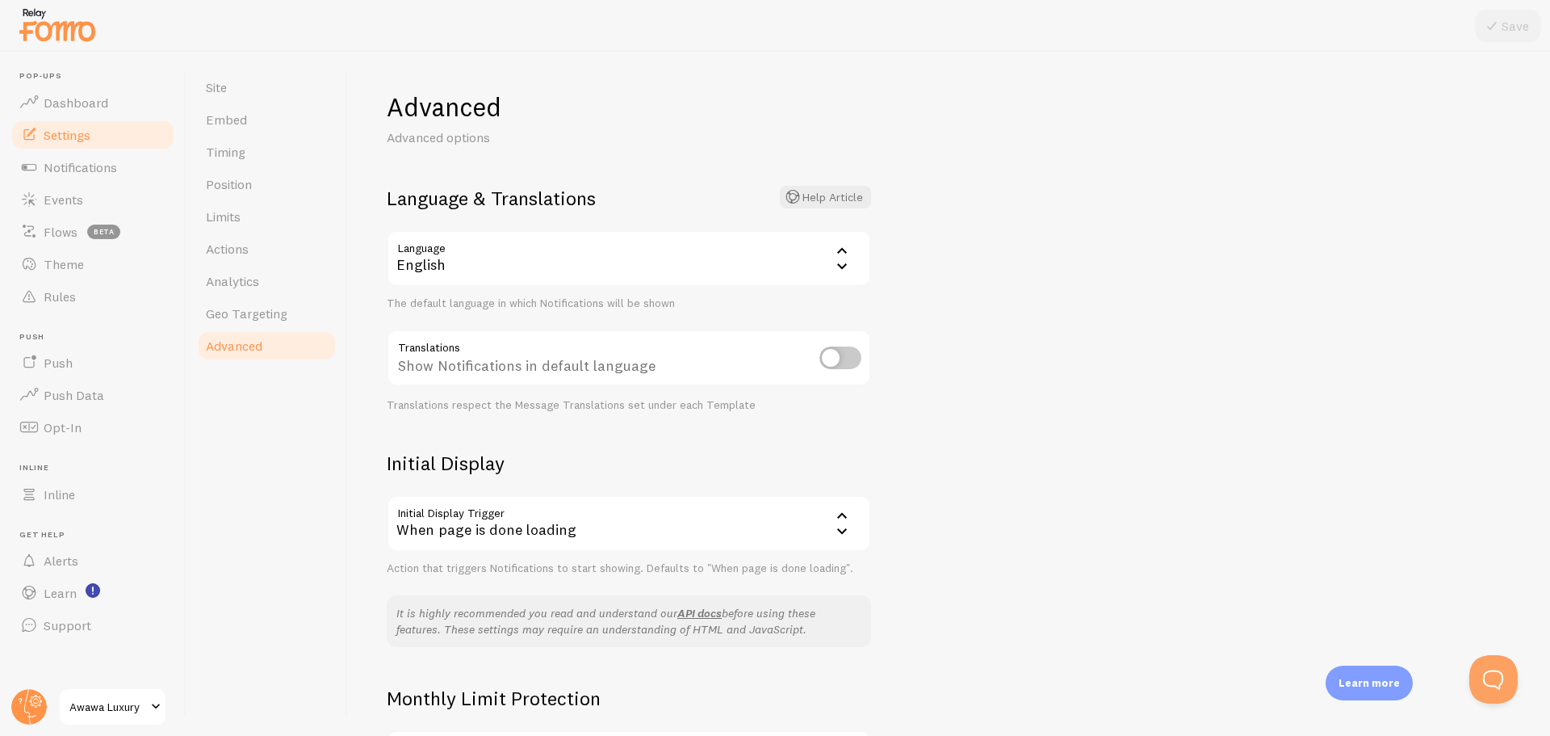
click at [697, 526] on div "When page is done loading" at bounding box center [629, 523] width 485 height 57
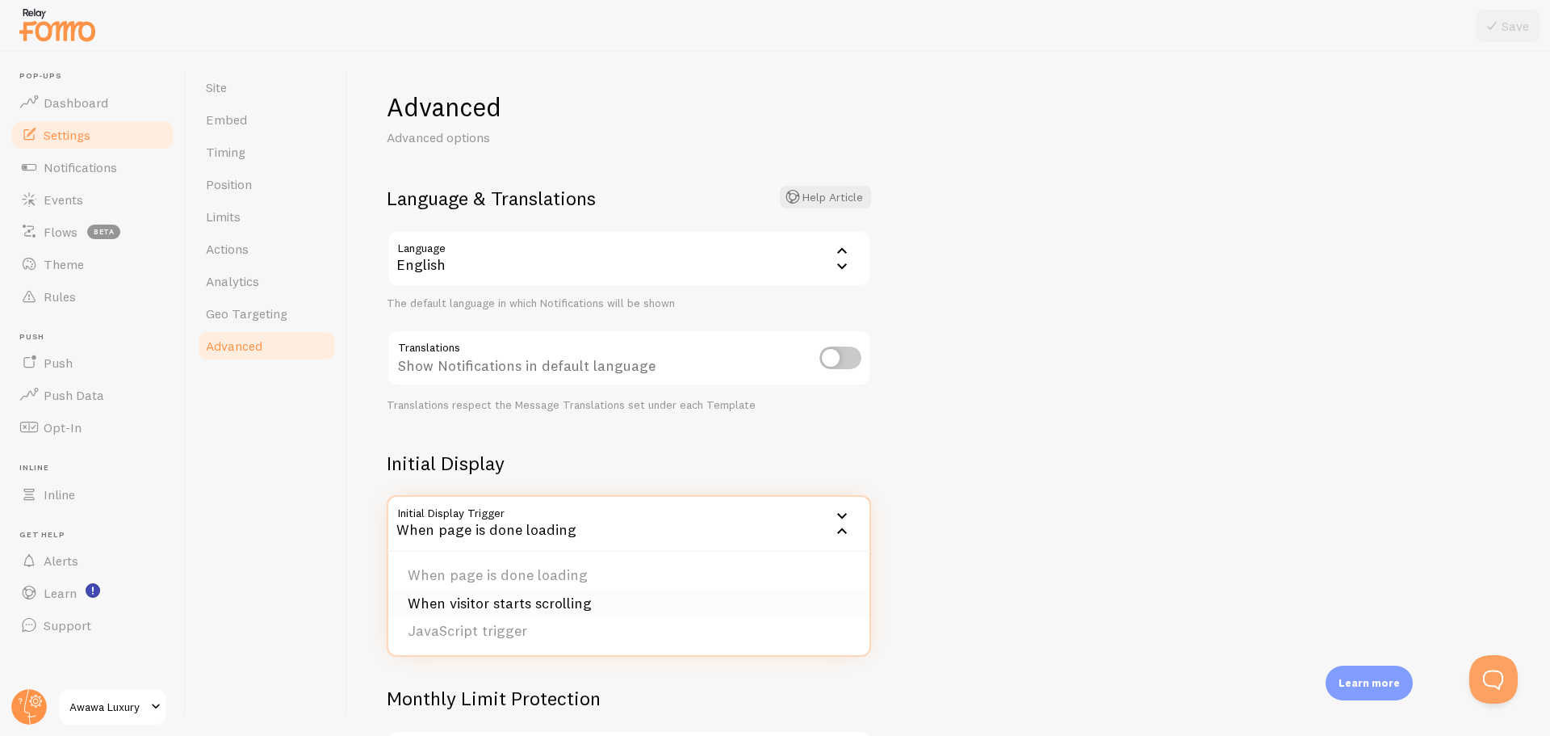
click at [537, 603] on li "When visitor starts scrolling" at bounding box center [628, 603] width 481 height 28
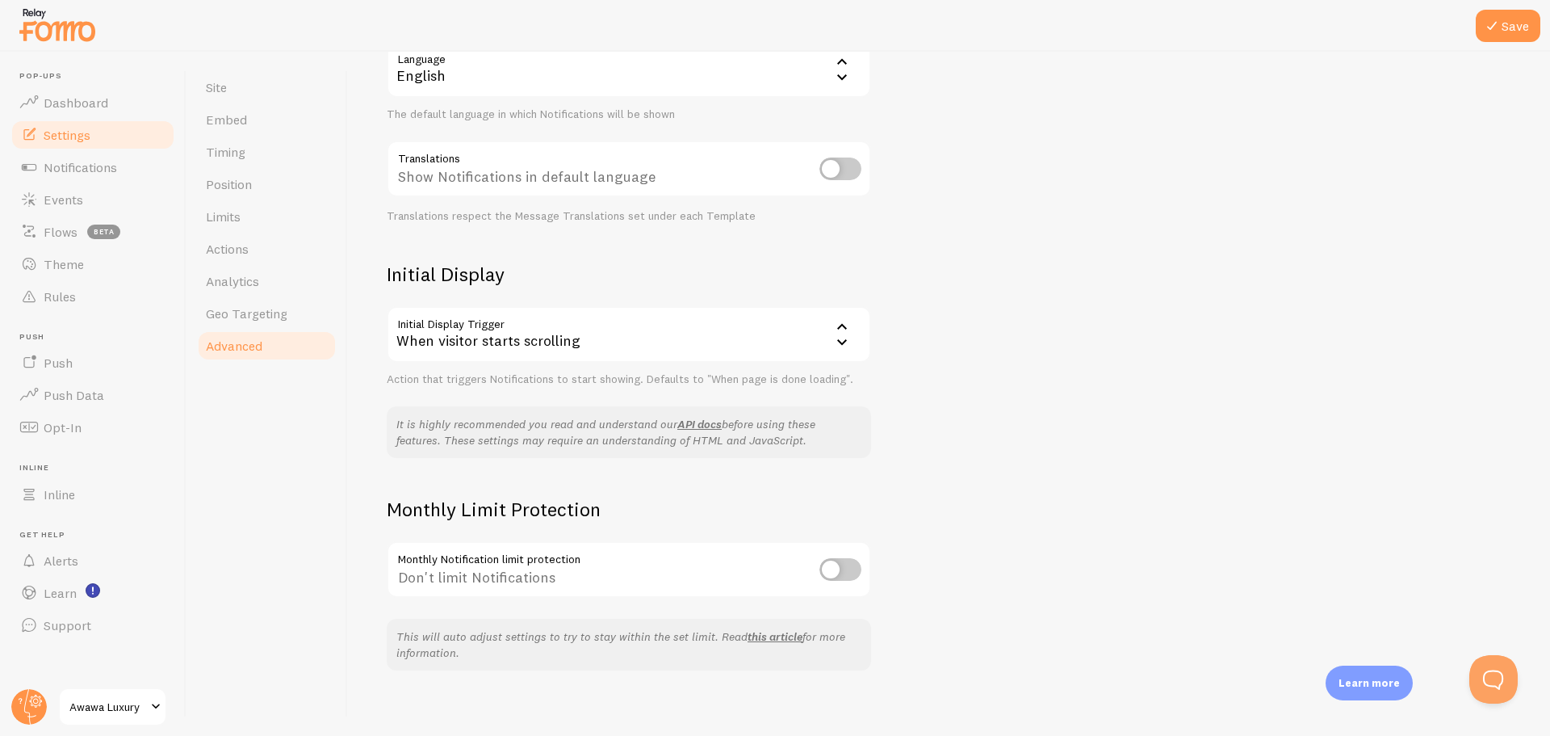
scroll to position [201, 0]
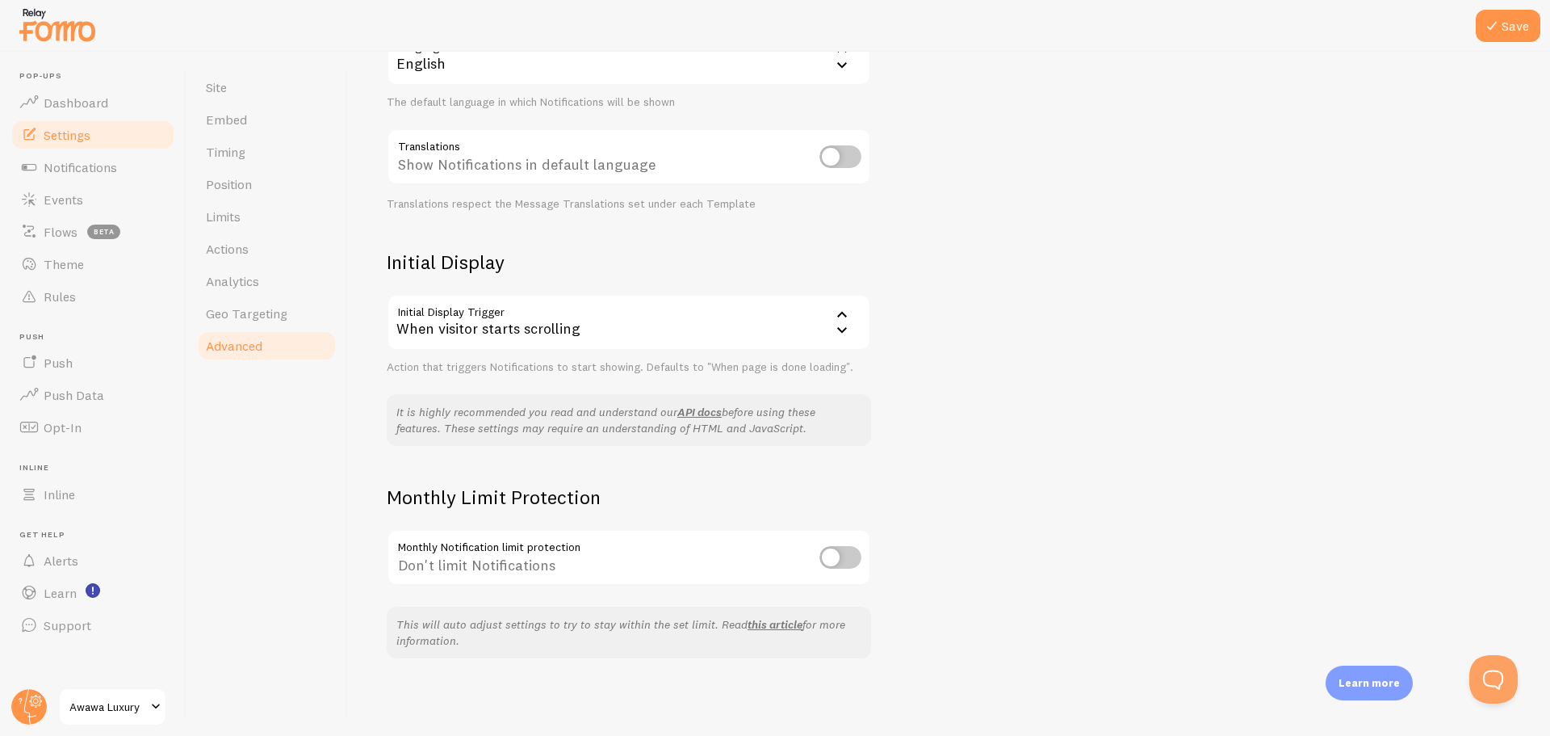
click at [842, 560] on input "checkbox" at bounding box center [841, 557] width 42 height 23
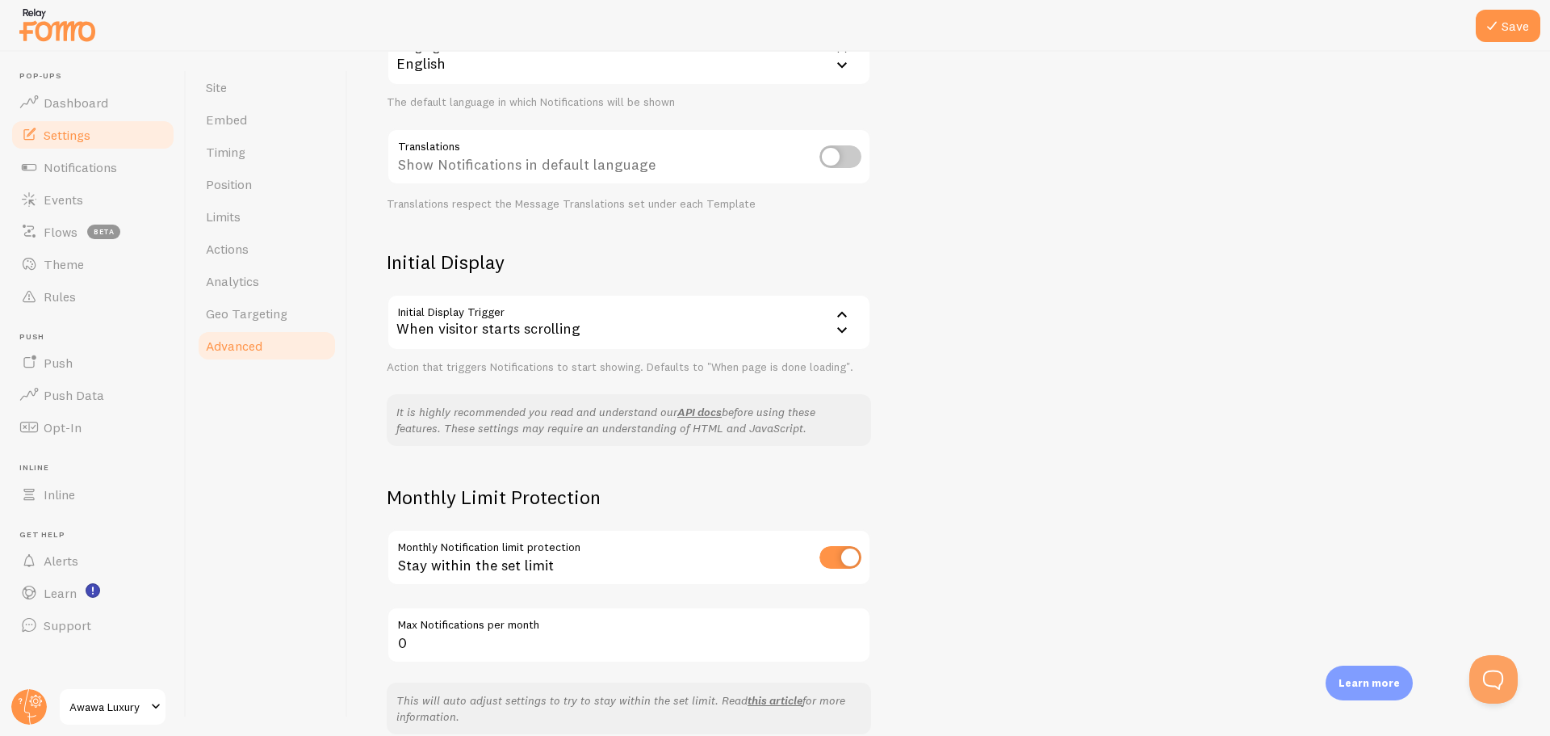
click at [834, 554] on input "checkbox" at bounding box center [841, 557] width 42 height 23
checkbox input "false"
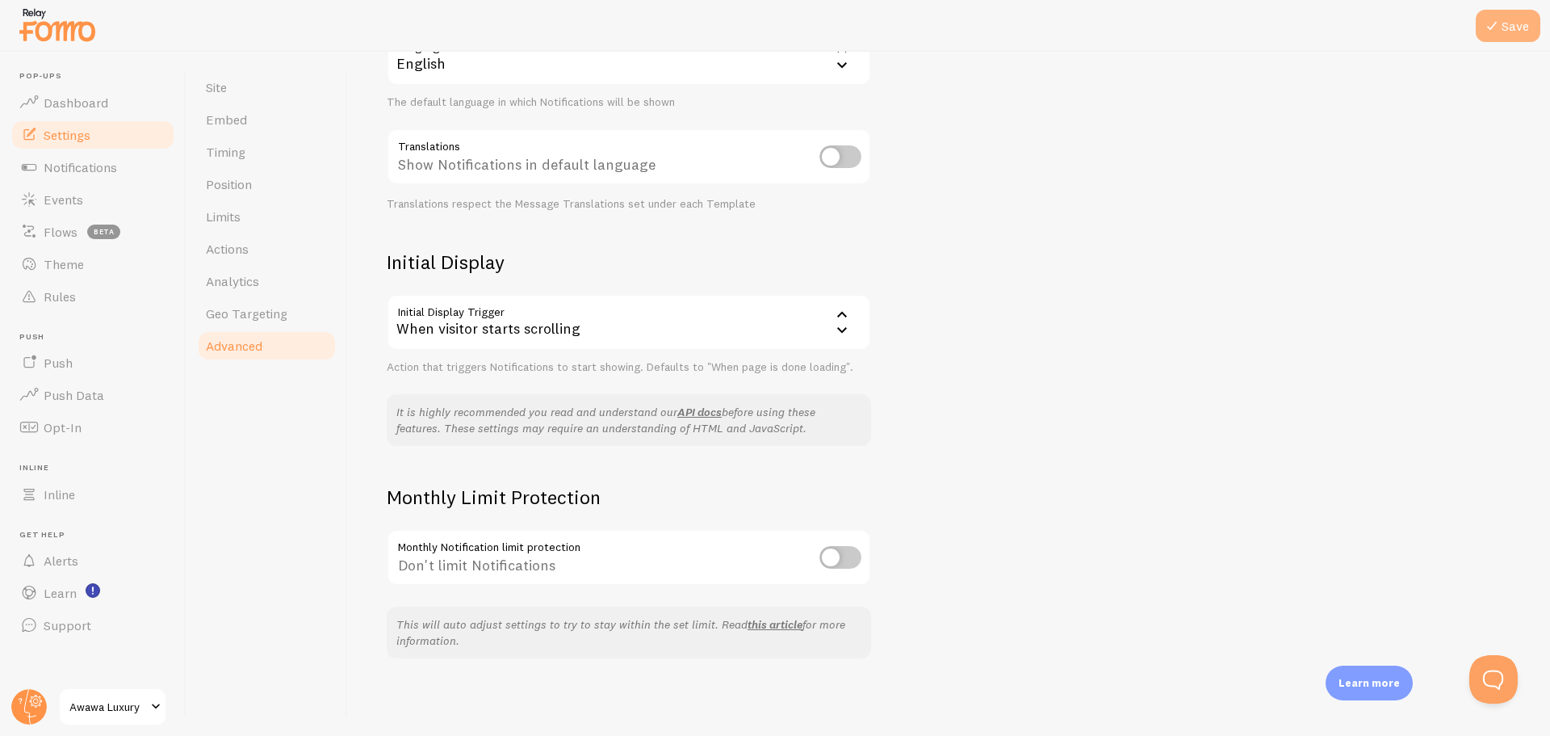
click at [1501, 26] on icon at bounding box center [1492, 25] width 19 height 19
click at [241, 282] on span "Analytics" at bounding box center [232, 281] width 53 height 16
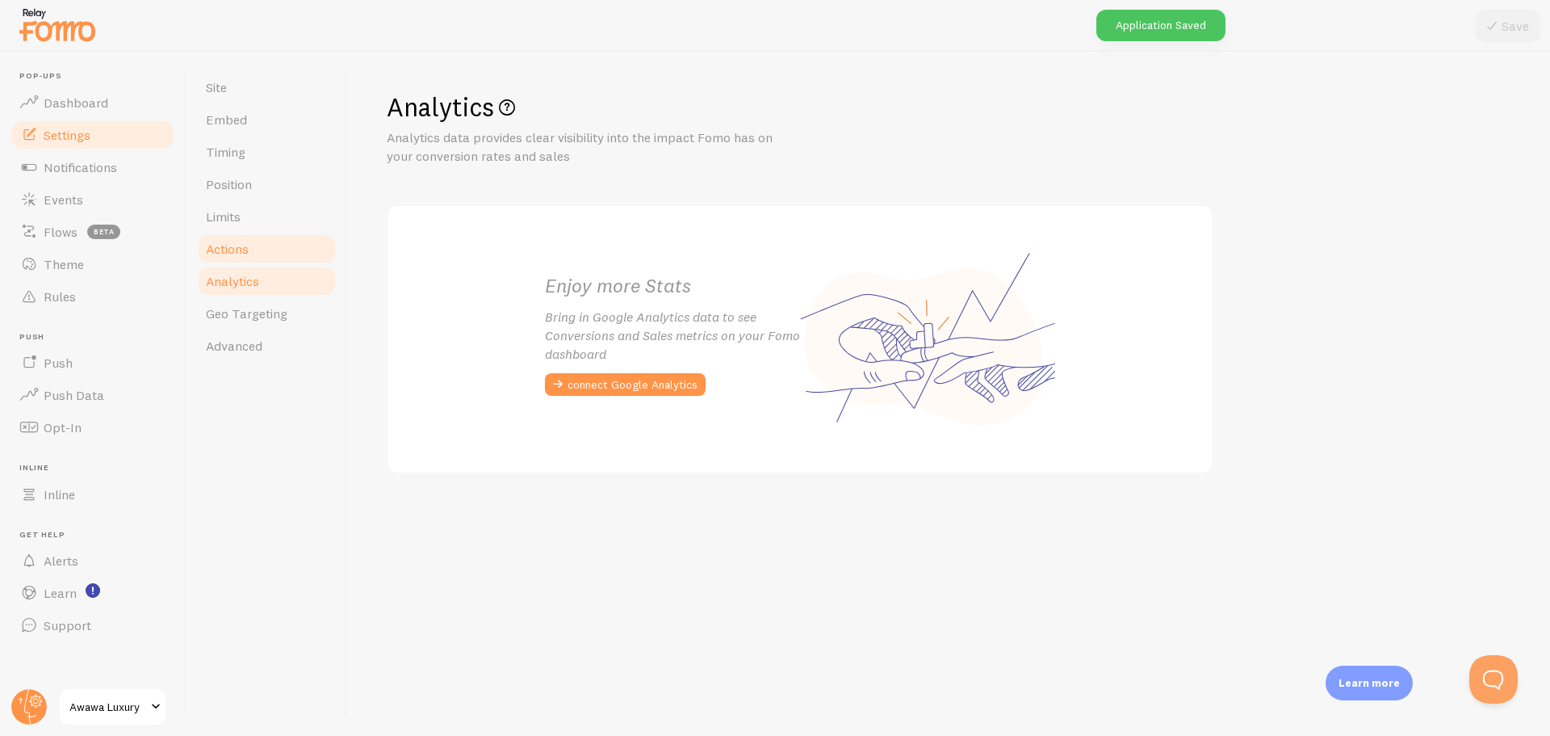
click at [237, 253] on span "Actions" at bounding box center [227, 249] width 43 height 16
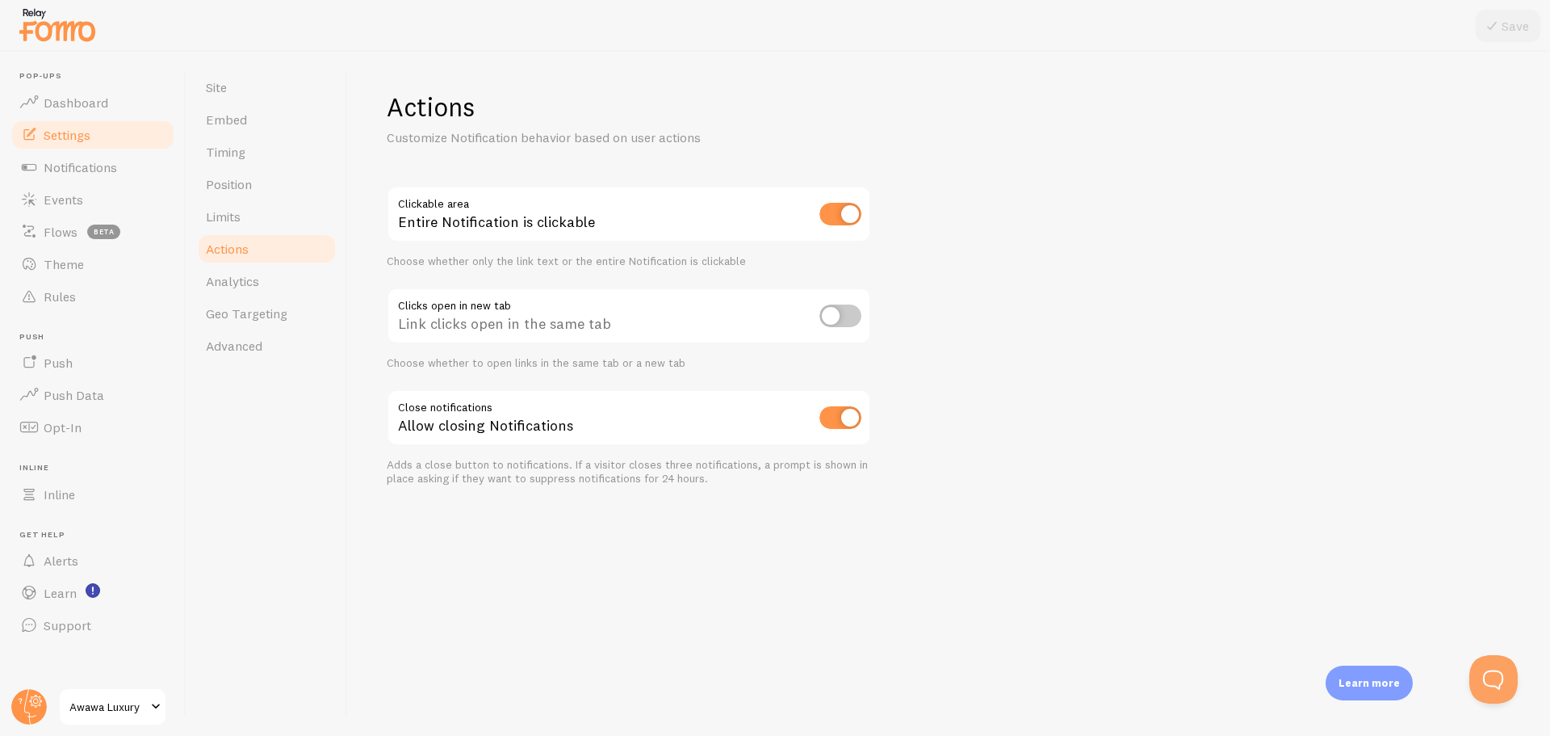
click at [825, 216] on input "checkbox" at bounding box center [841, 214] width 42 height 23
checkbox input "false"
click at [826, 420] on input "checkbox" at bounding box center [841, 417] width 42 height 23
checkbox input "false"
click at [1499, 28] on icon at bounding box center [1492, 25] width 19 height 19
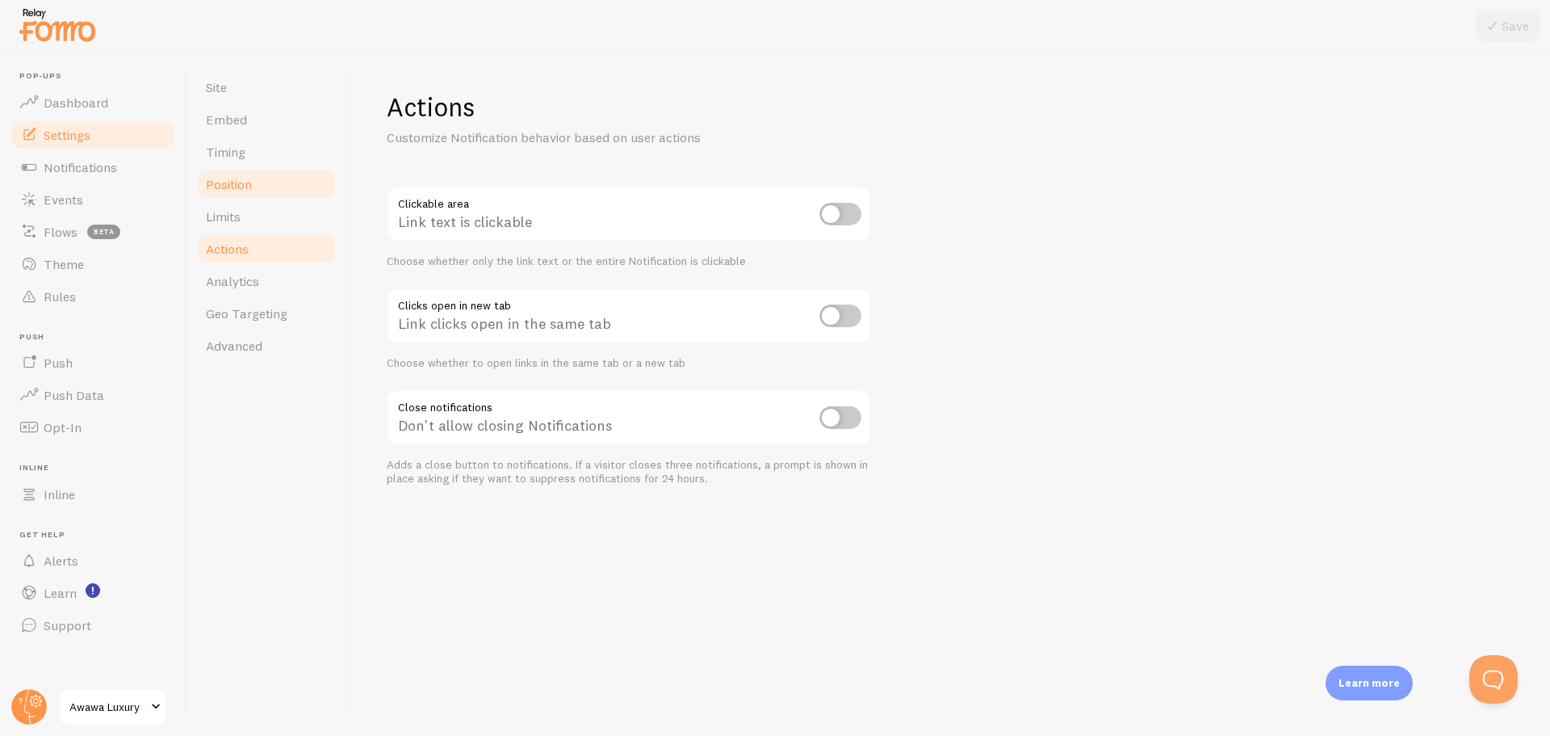
click at [230, 187] on span "Position" at bounding box center [229, 184] width 46 height 16
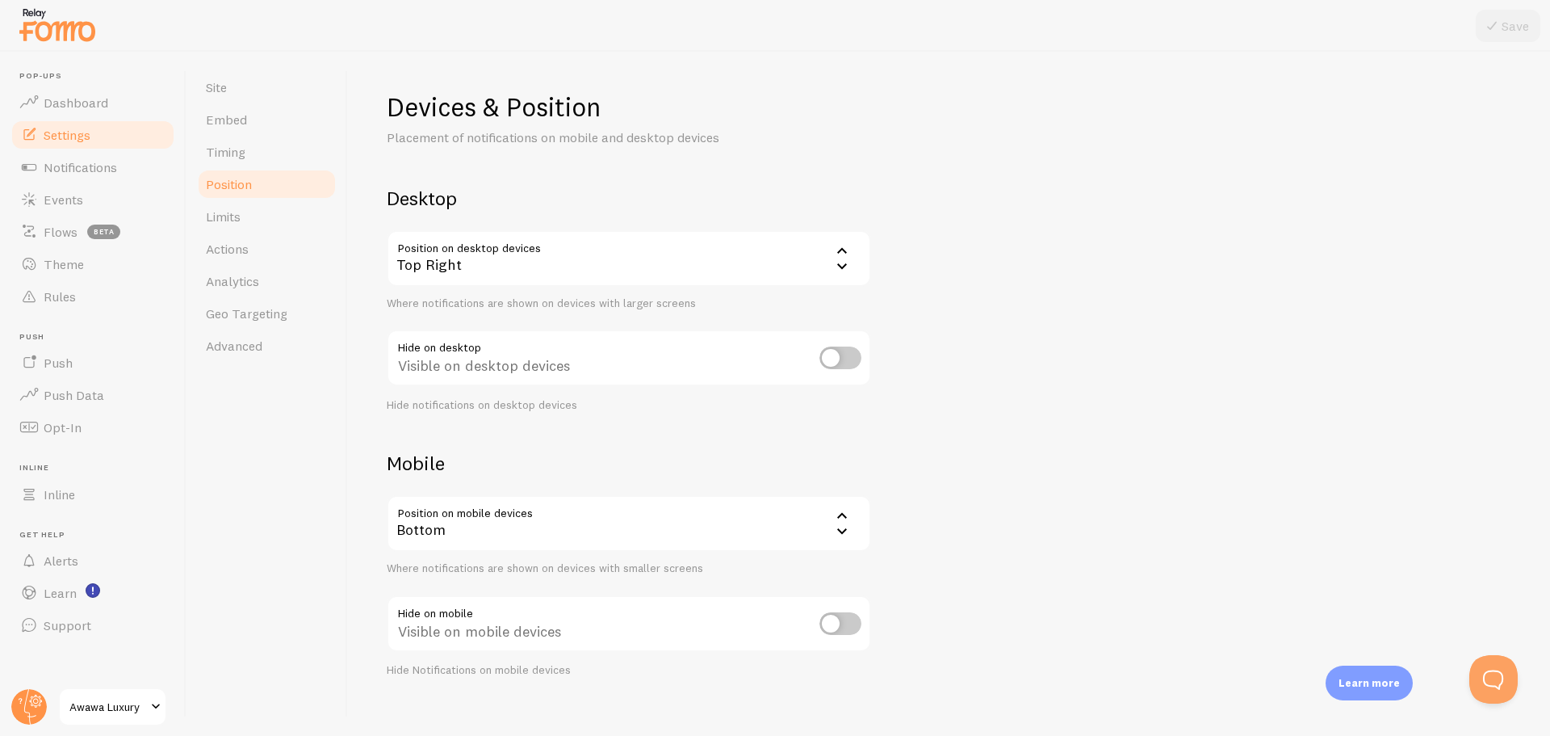
click at [520, 262] on div "Top Right" at bounding box center [629, 258] width 485 height 57
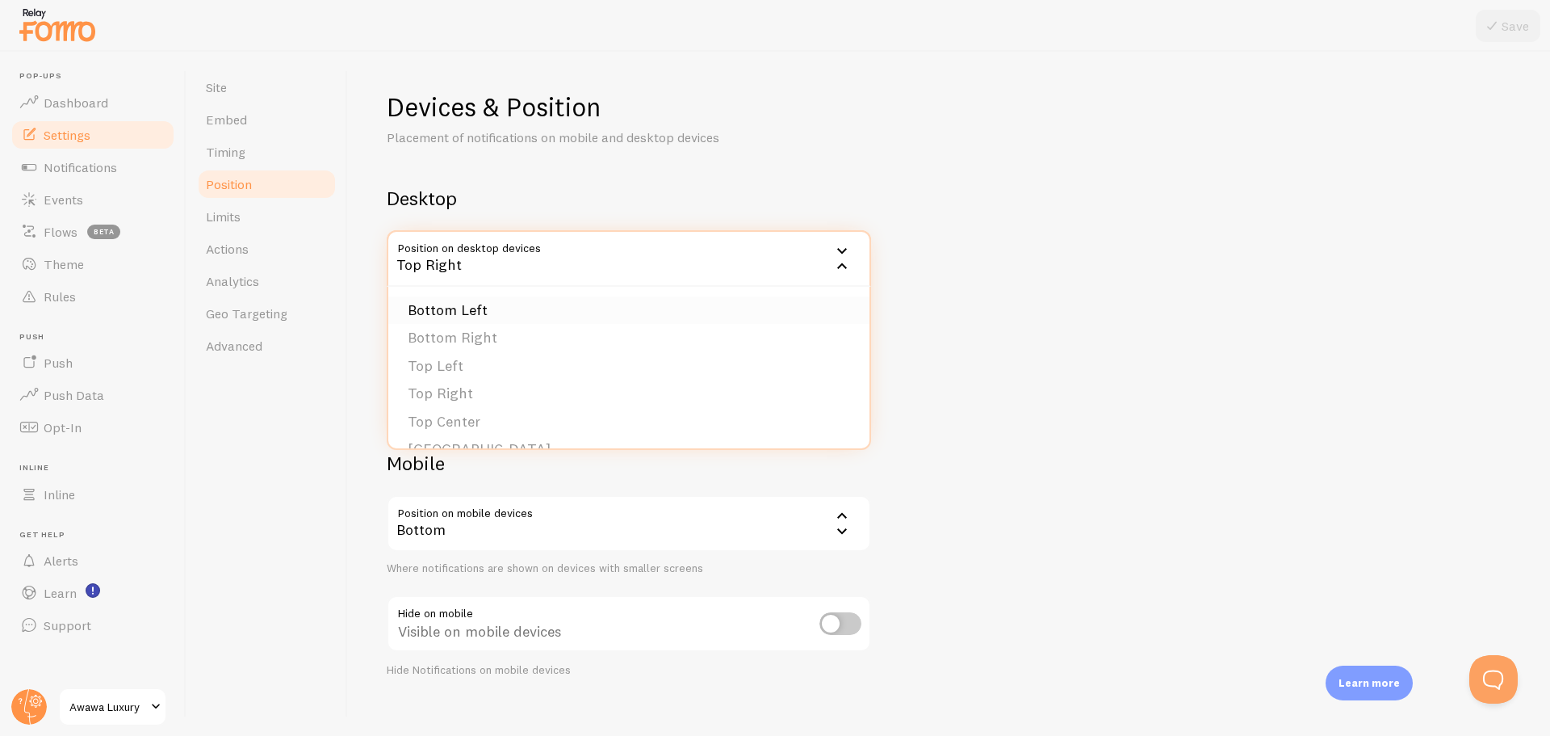
click at [465, 308] on li "Bottom Left" at bounding box center [628, 310] width 481 height 28
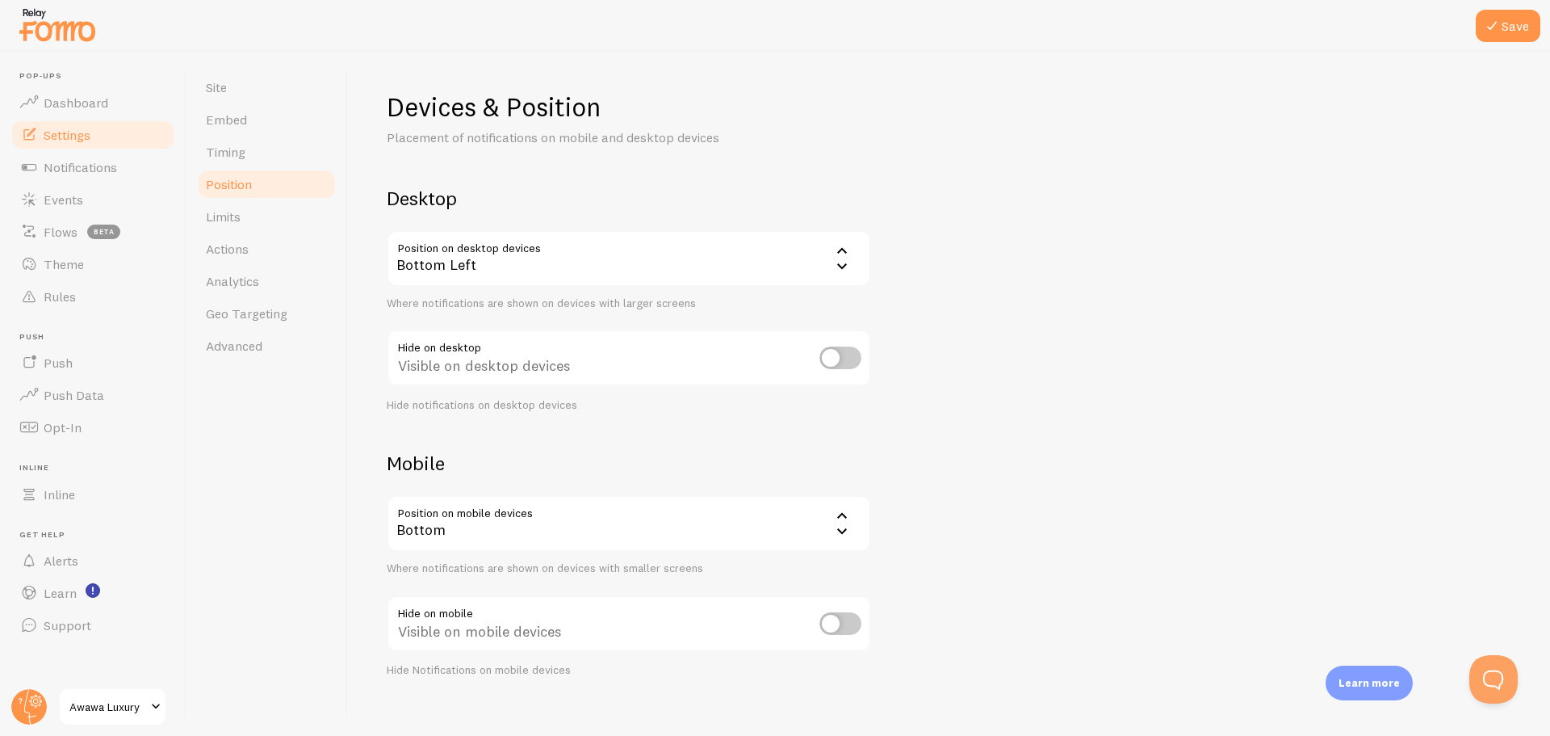
click at [850, 361] on input "checkbox" at bounding box center [841, 357] width 42 height 23
checkbox input "true"
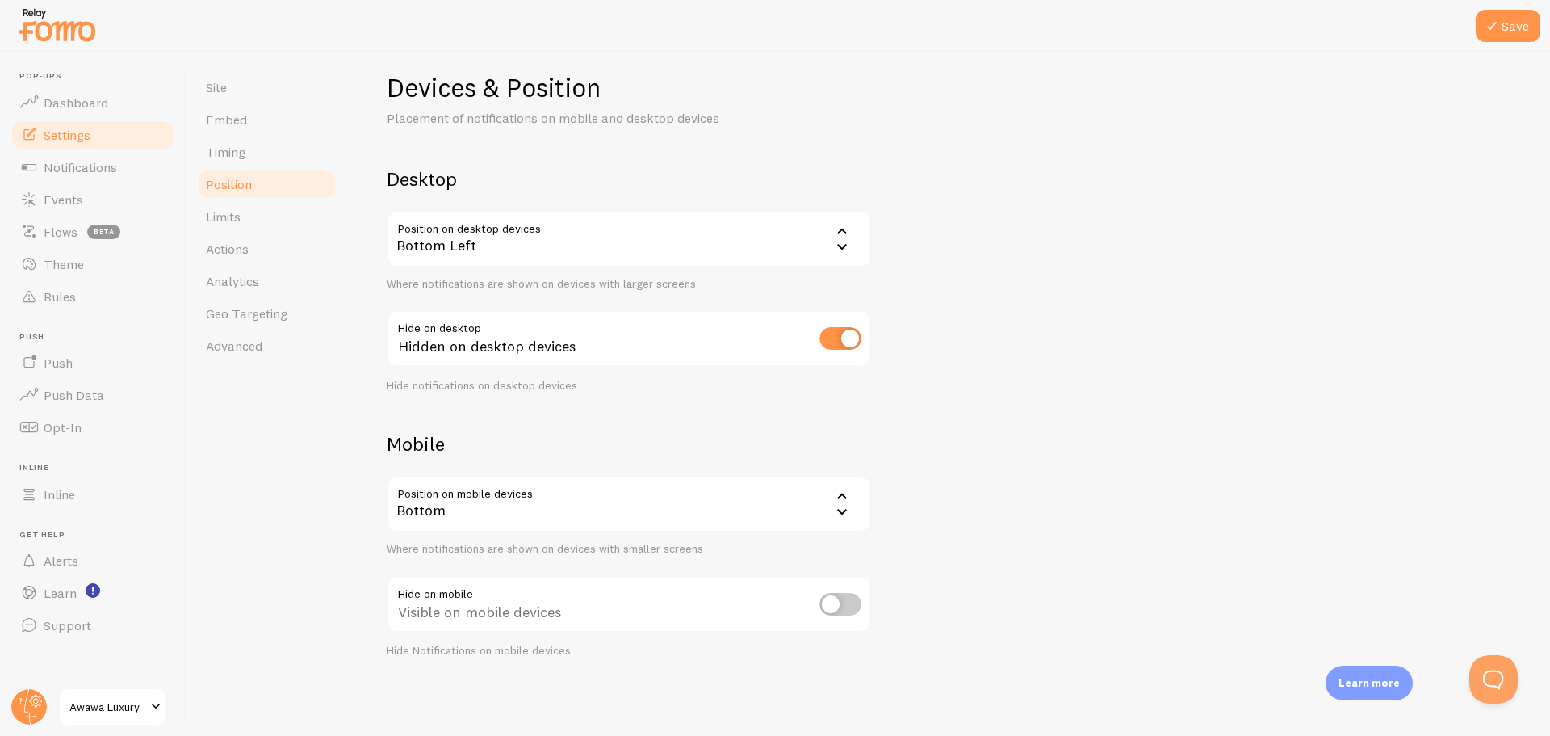
click at [828, 507] on div "Bottom" at bounding box center [629, 504] width 485 height 57
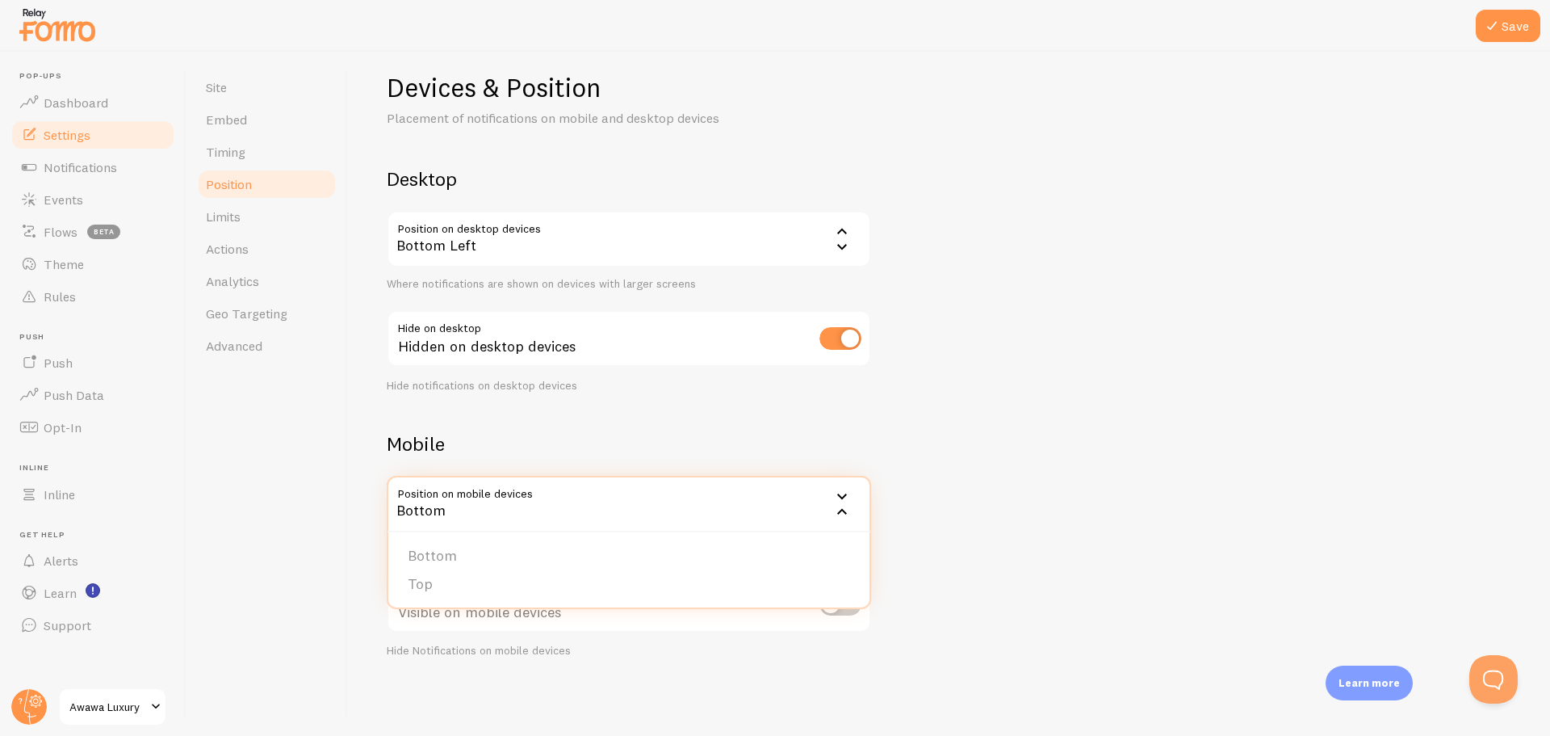
click at [820, 504] on div "Bottom" at bounding box center [629, 504] width 485 height 57
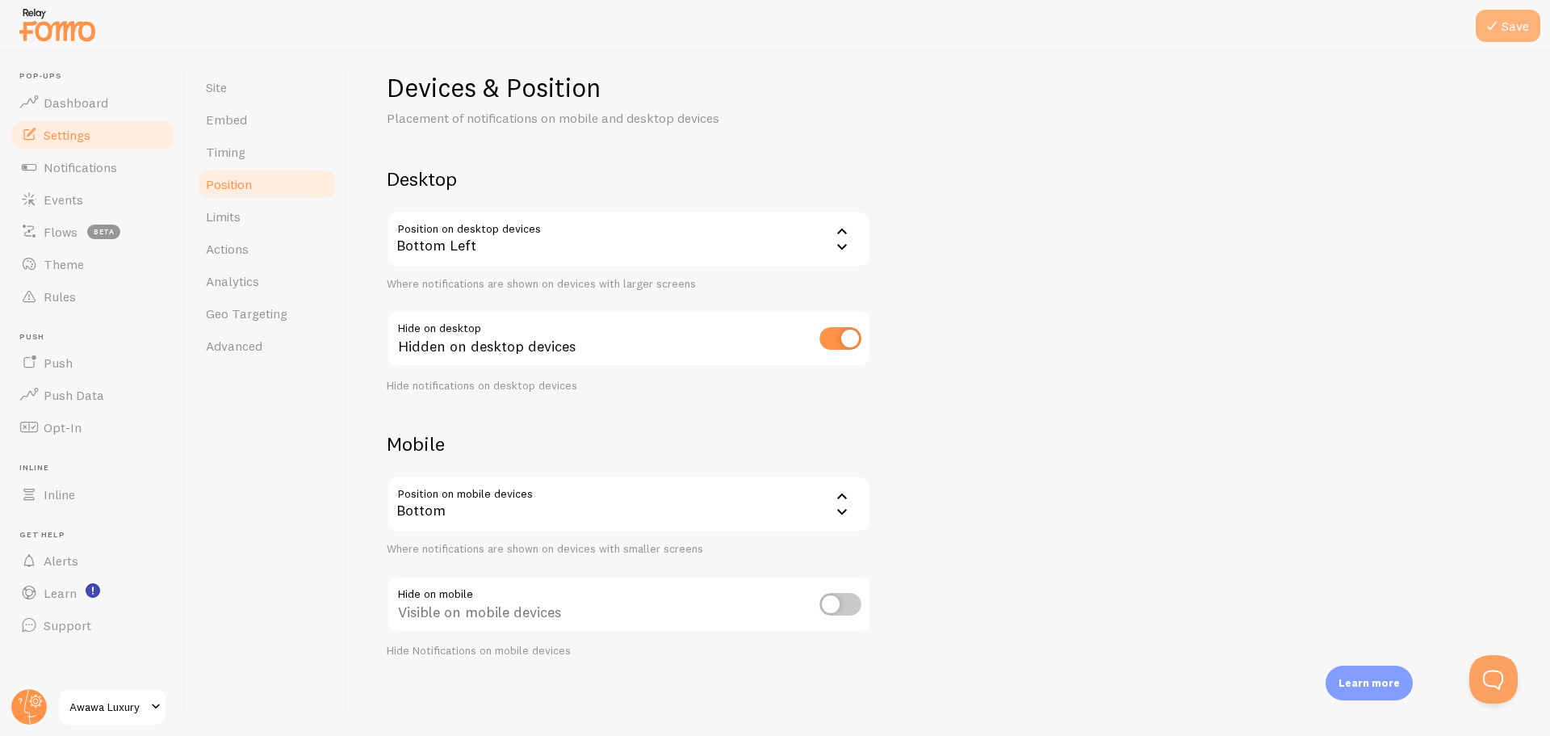
click at [1498, 24] on icon at bounding box center [1492, 25] width 19 height 19
click at [233, 153] on span "Timing" at bounding box center [226, 152] width 40 height 16
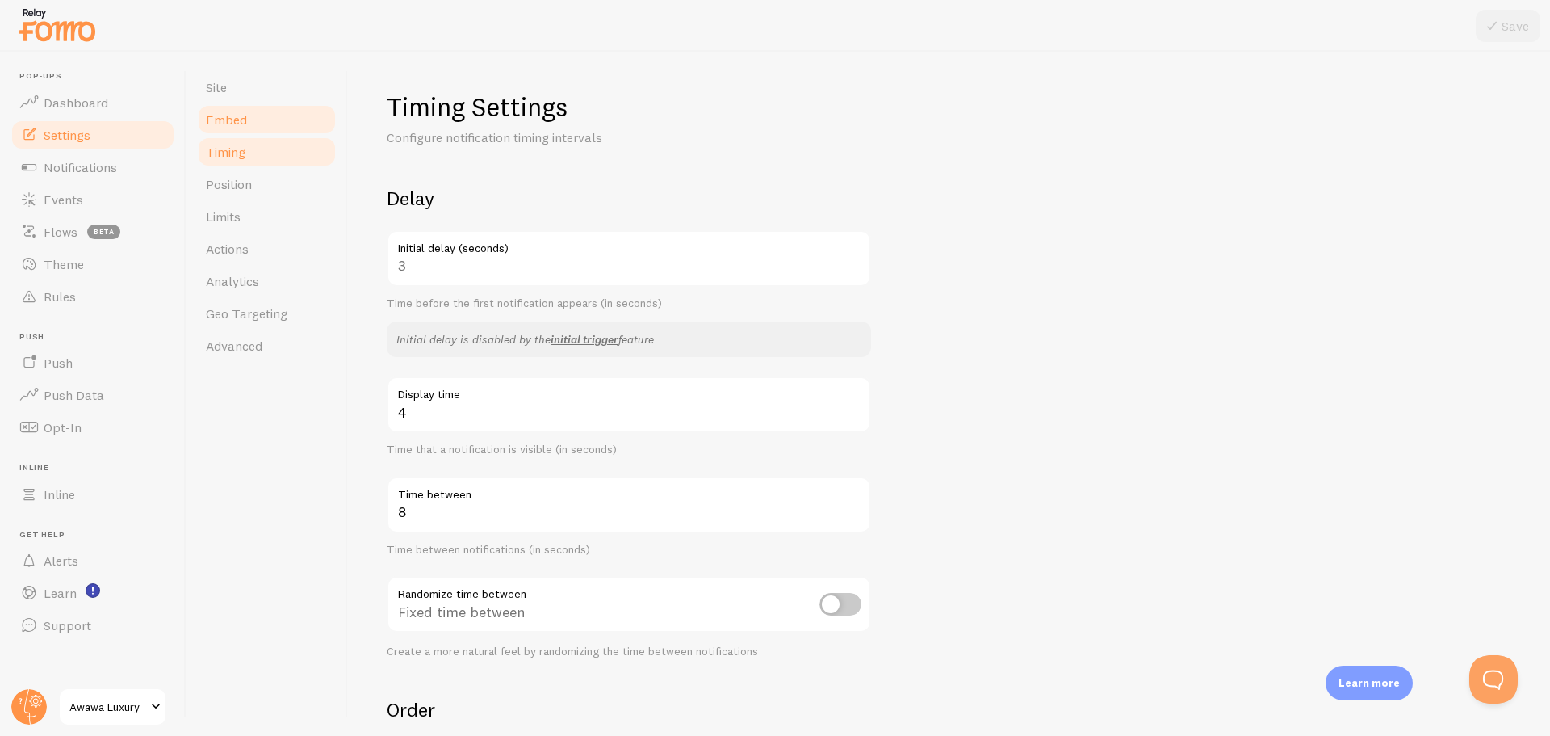
click at [237, 125] on span "Embed" at bounding box center [226, 119] width 41 height 16
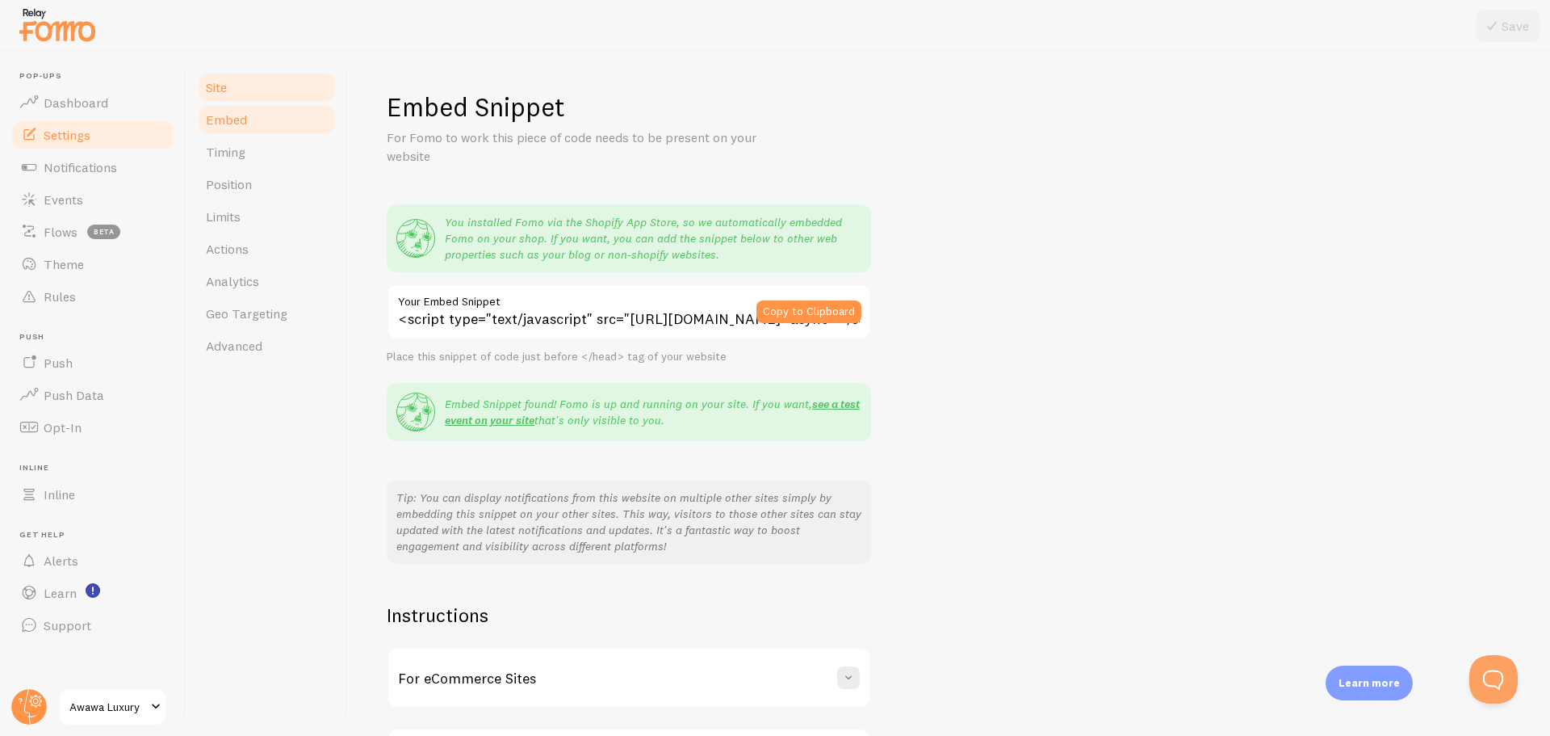
click at [237, 93] on link "Site" at bounding box center [266, 87] width 141 height 32
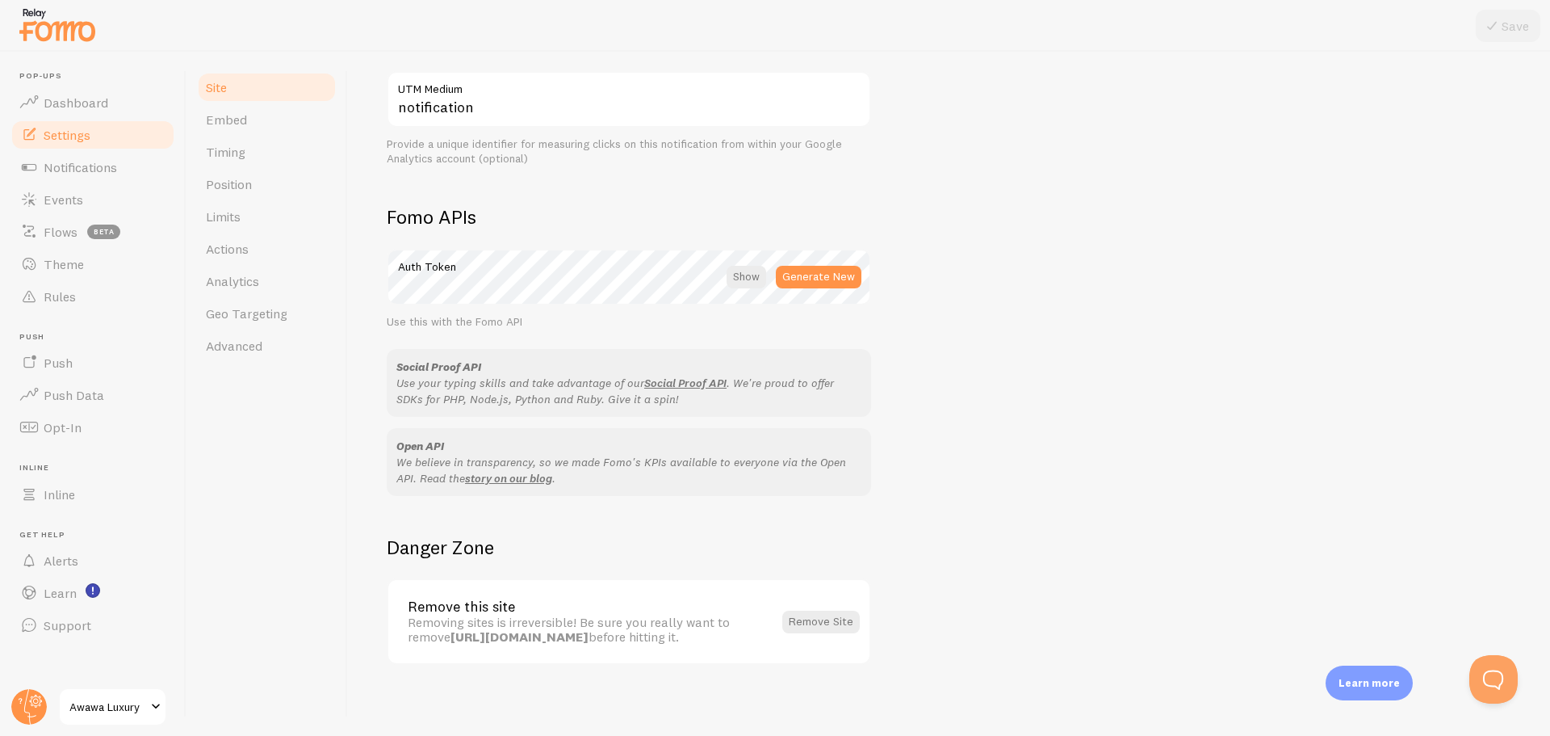
scroll to position [789, 0]
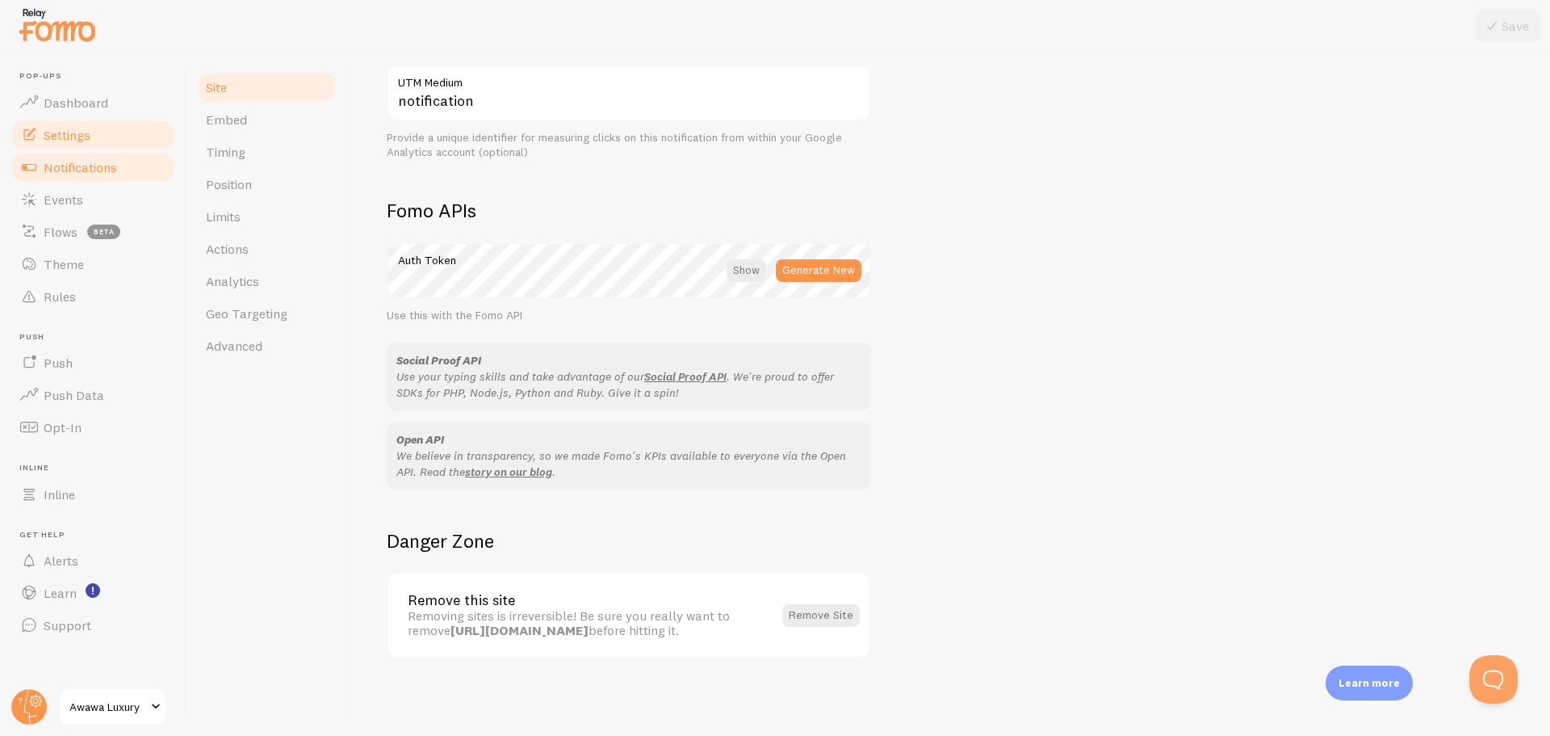
click at [71, 172] on span "Notifications" at bounding box center [80, 167] width 73 height 16
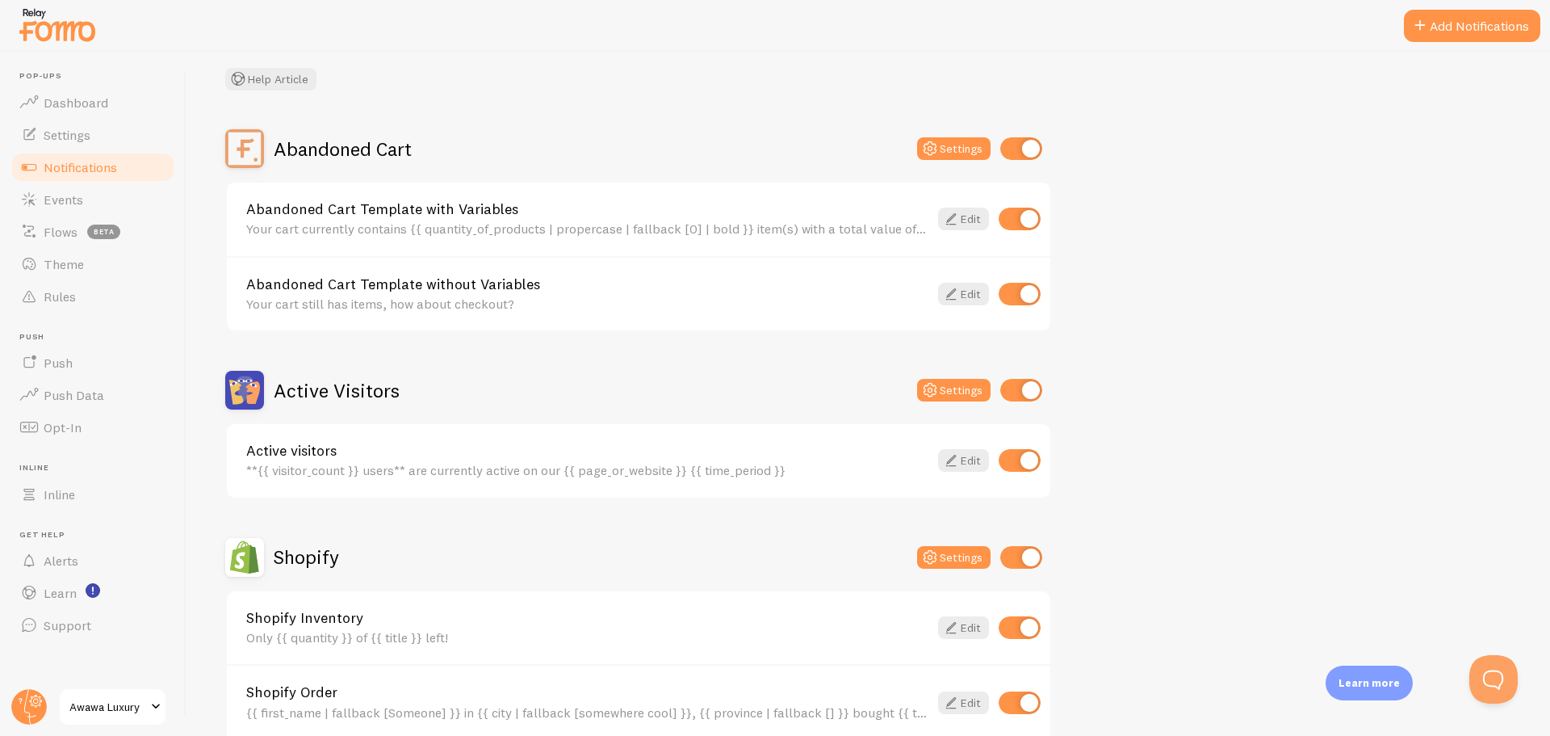
scroll to position [81, 0]
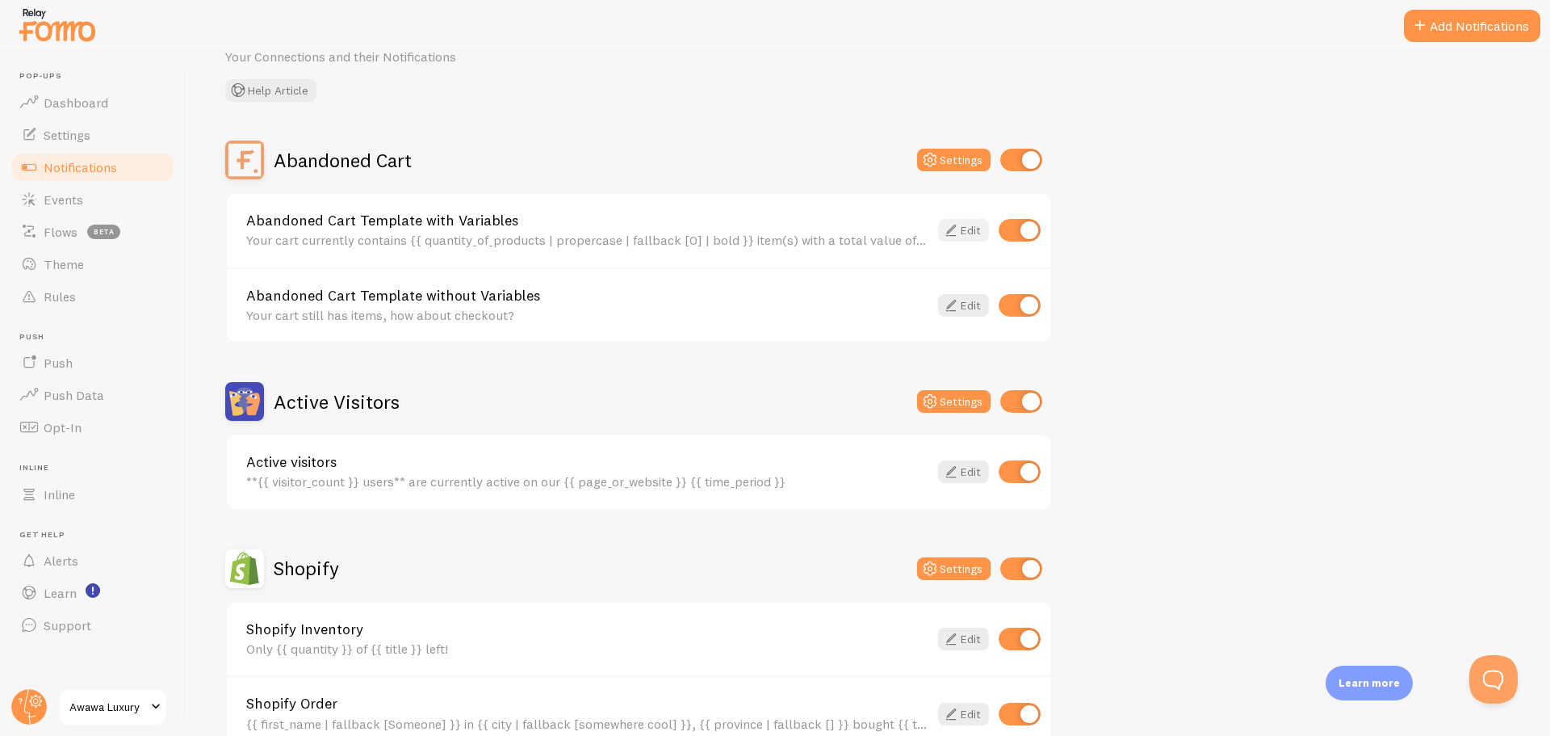
click at [956, 229] on icon at bounding box center [951, 229] width 19 height 19
